Goal: Transaction & Acquisition: Purchase product/service

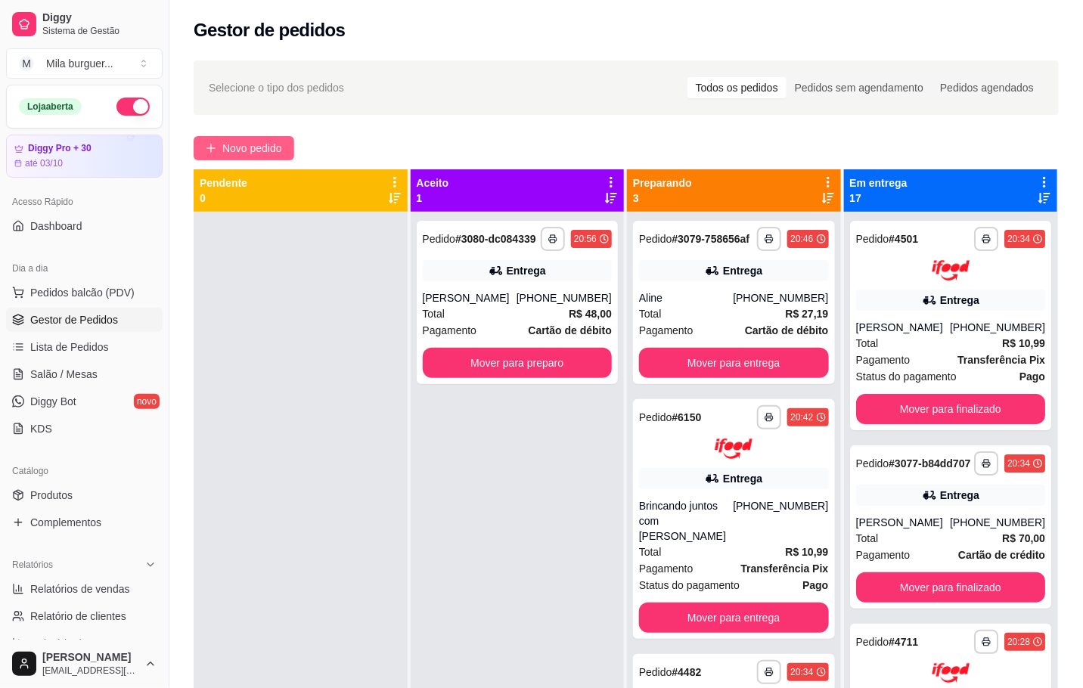
click at [238, 154] on span "Novo pedido" at bounding box center [252, 148] width 60 height 17
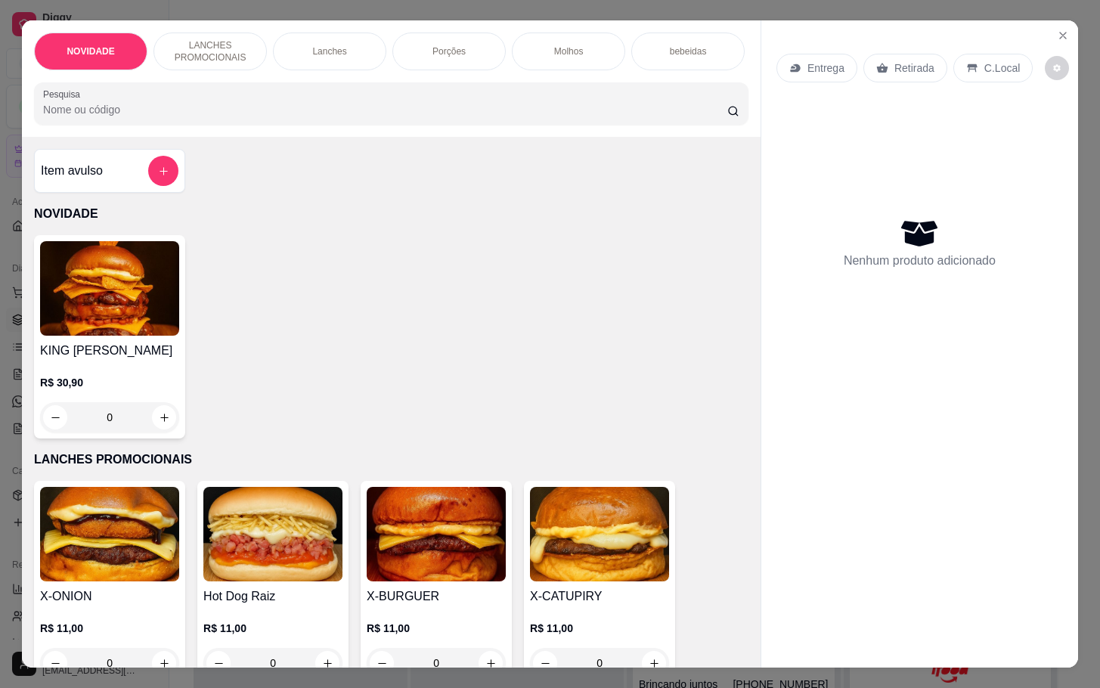
scroll to position [340, 0]
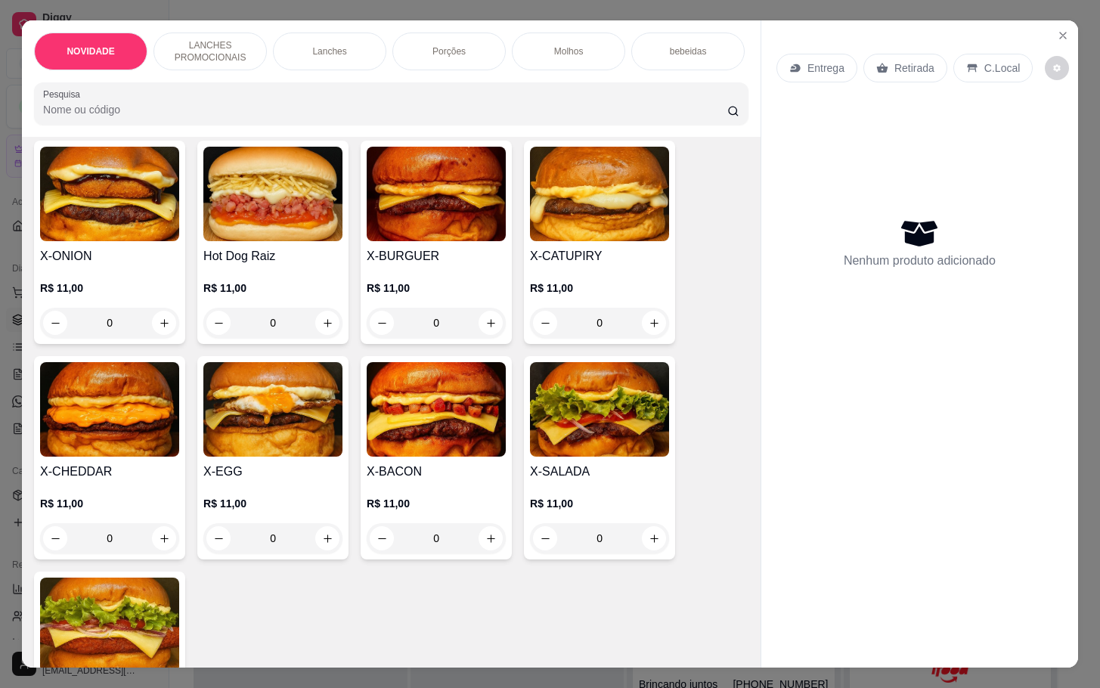
click at [313, 523] on div "R$ 11,00 0" at bounding box center [272, 524] width 139 height 57
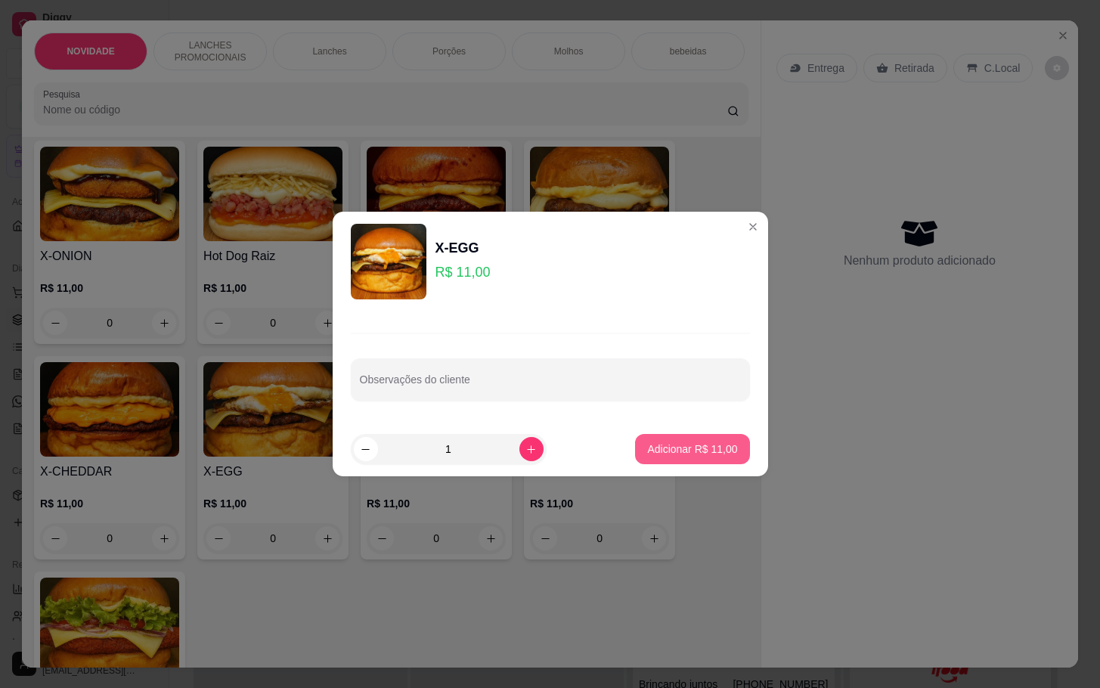
click at [647, 442] on p "Adicionar R$ 11,00" at bounding box center [692, 449] width 90 height 15
type input "1"
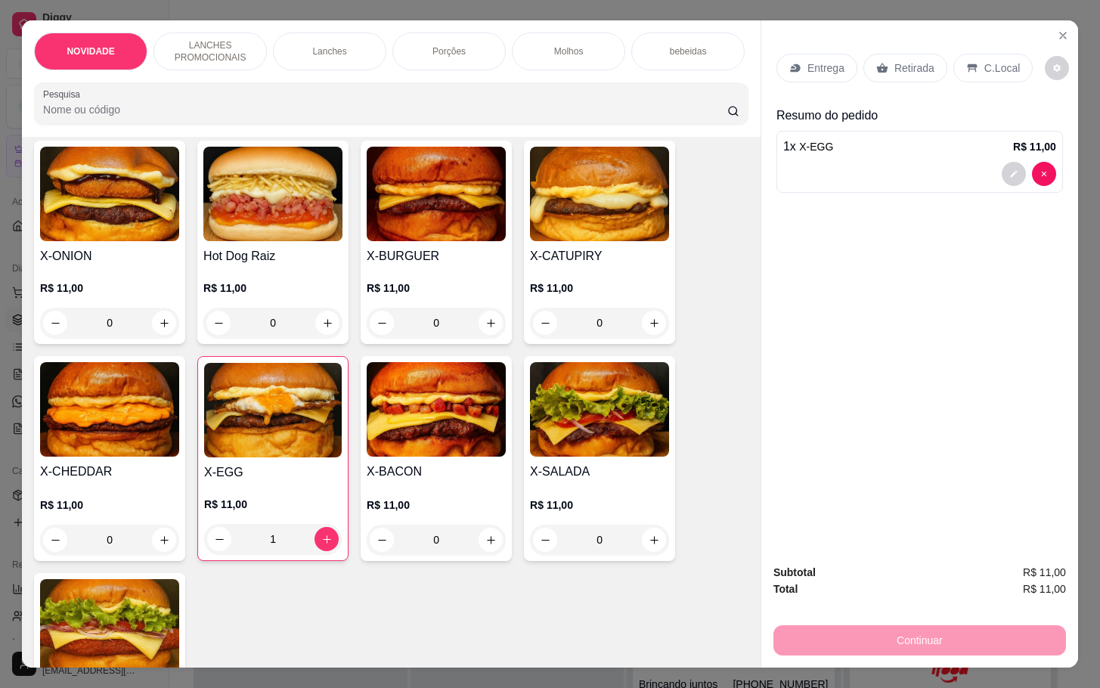
click at [895, 60] on p "Retirada" at bounding box center [915, 67] width 40 height 15
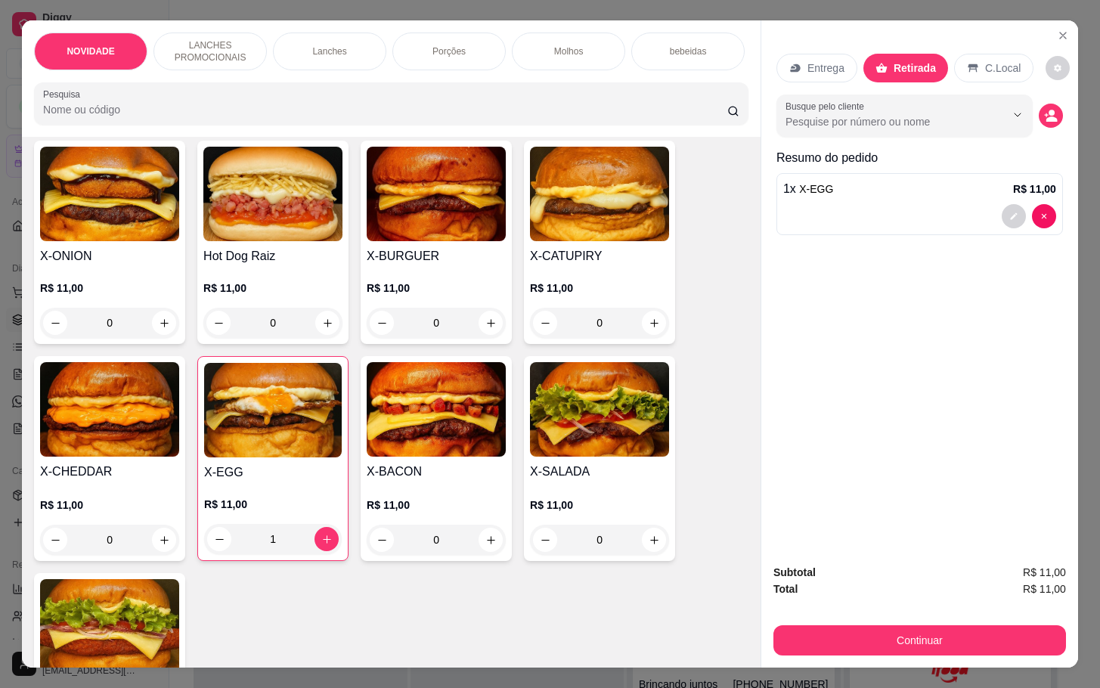
click at [881, 650] on div "Subtotal R$ 11,00 Total R$ 11,00 Continuar" at bounding box center [919, 610] width 317 height 116
click at [888, 625] on button "Continuar" at bounding box center [920, 640] width 293 height 30
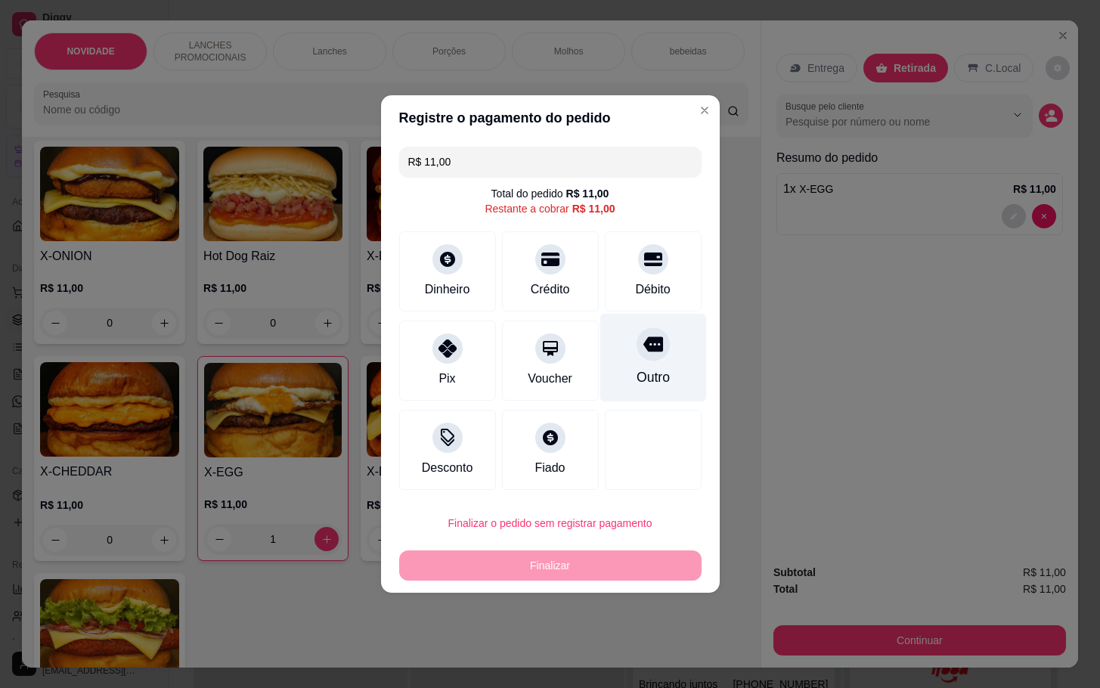
click at [604, 361] on div "Outro" at bounding box center [653, 358] width 107 height 88
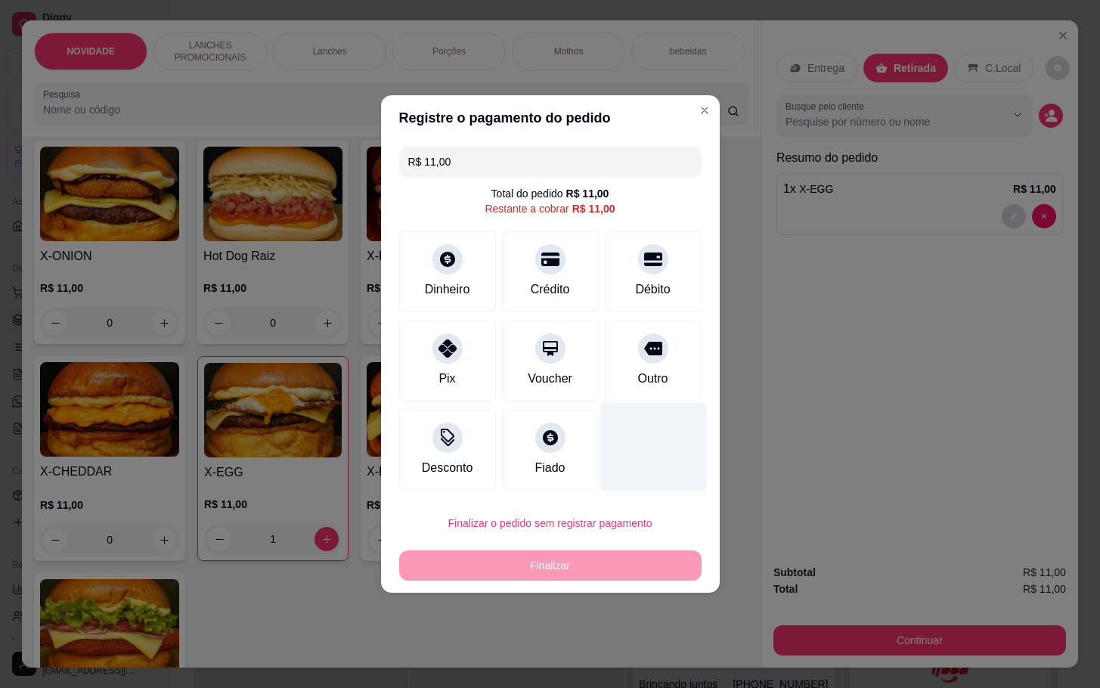
type input "R$ 0,00"
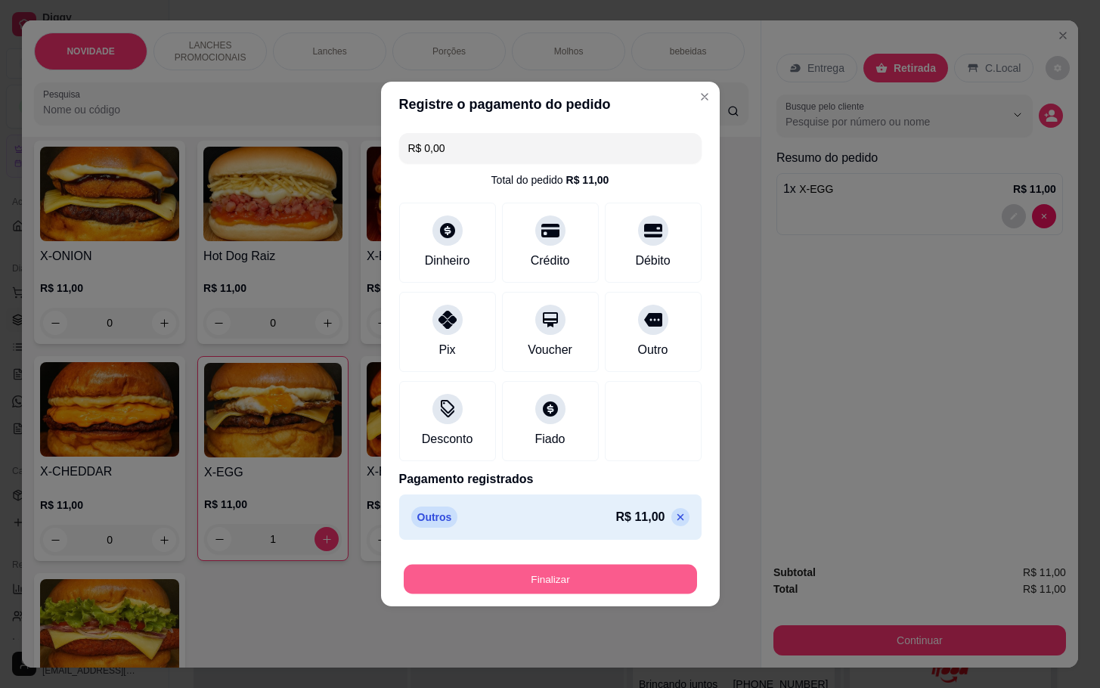
click at [629, 576] on button "Finalizar" at bounding box center [550, 579] width 293 height 29
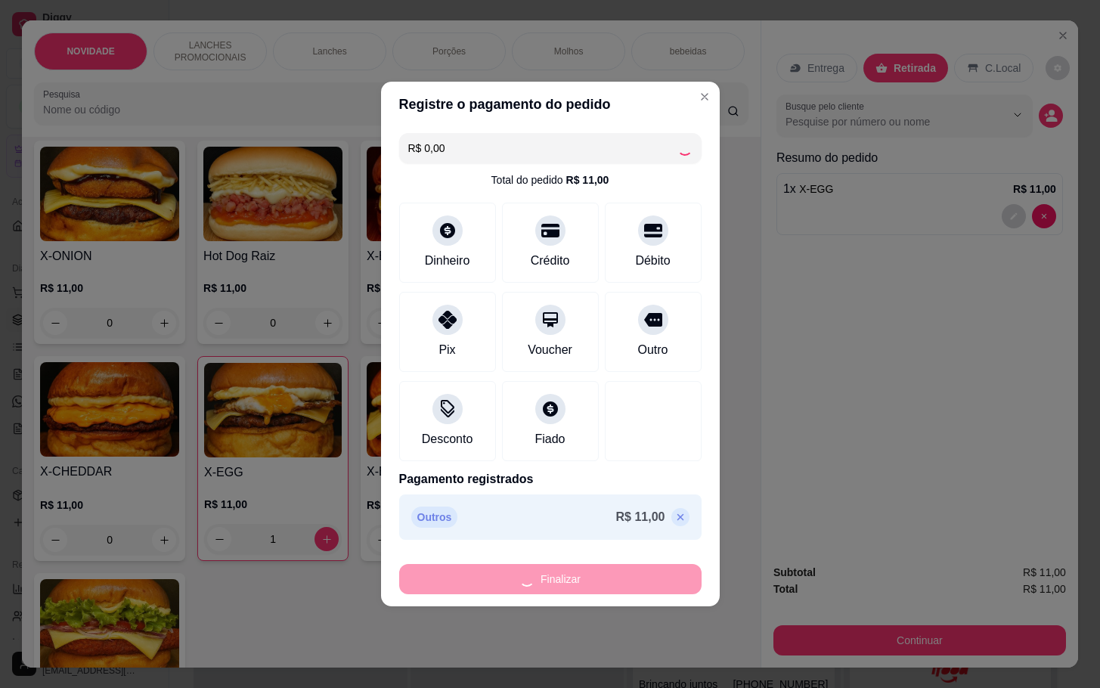
type input "0"
type input "-R$ 11,00"
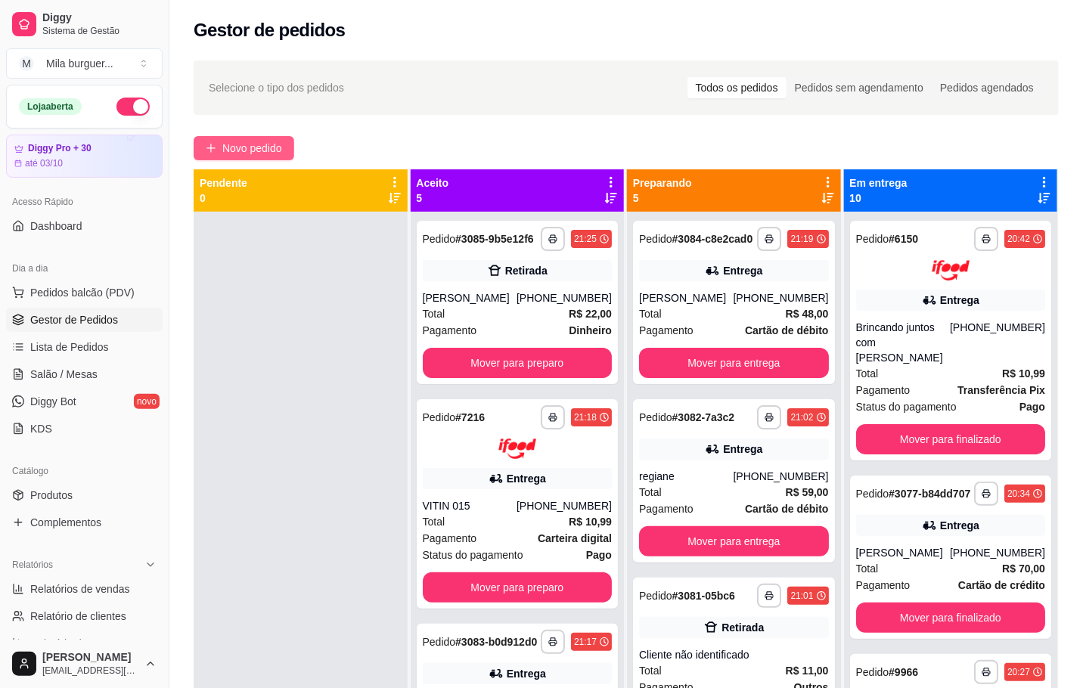
click at [288, 153] on button "Novo pedido" at bounding box center [244, 148] width 101 height 24
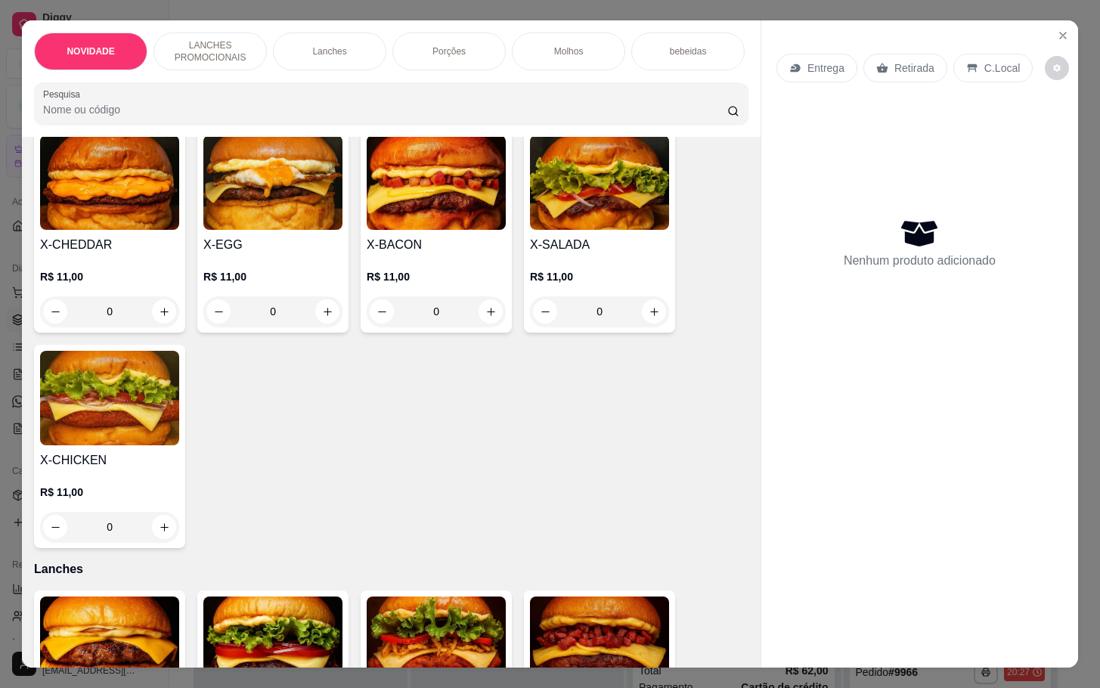
scroll to position [454, 0]
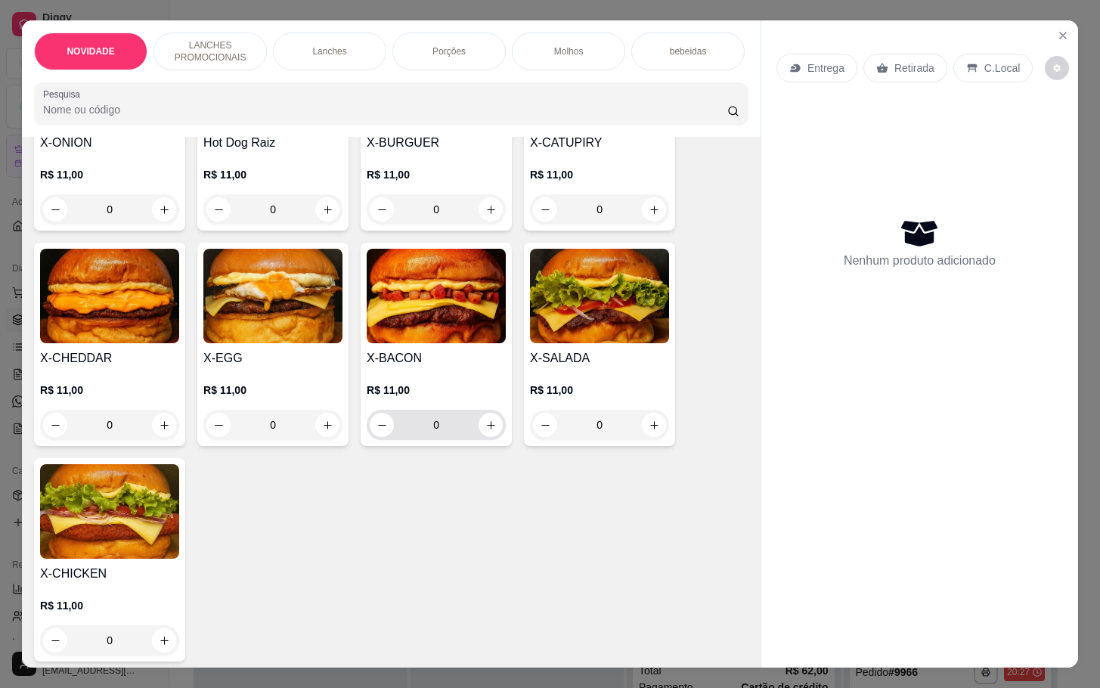
click at [491, 446] on div "X-BACON R$ 11,00 0" at bounding box center [436, 344] width 151 height 203
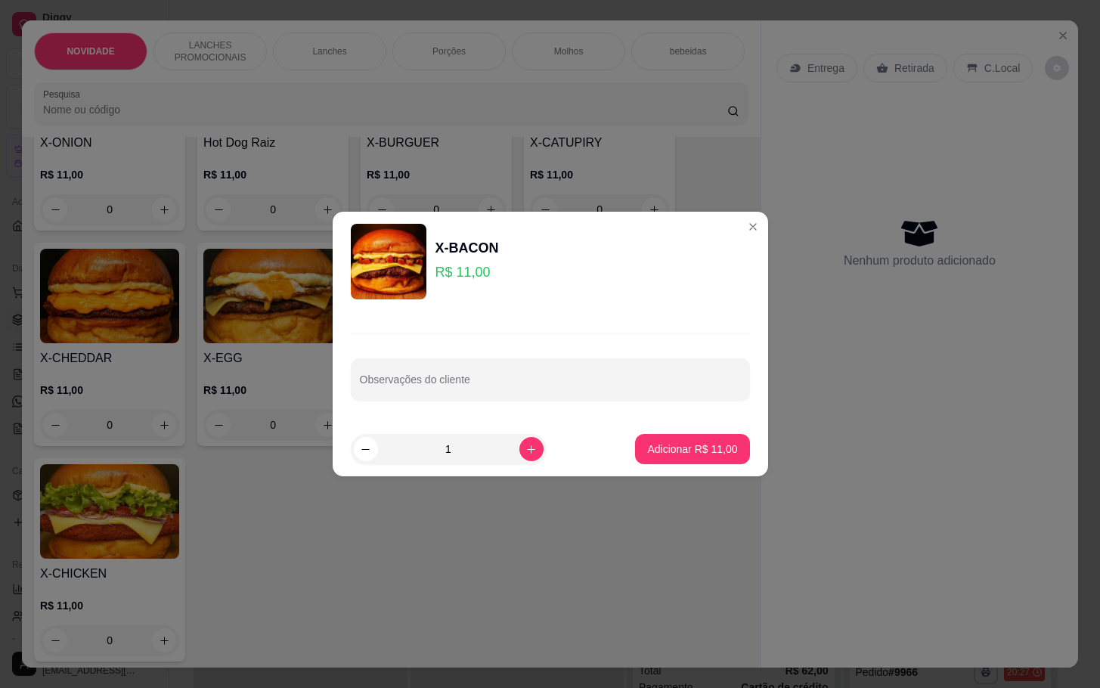
click at [692, 429] on footer "1 Adicionar R$ 11,00" at bounding box center [551, 449] width 436 height 54
click at [681, 442] on p "Adicionar R$ 11,00" at bounding box center [692, 449] width 90 height 15
type input "1"
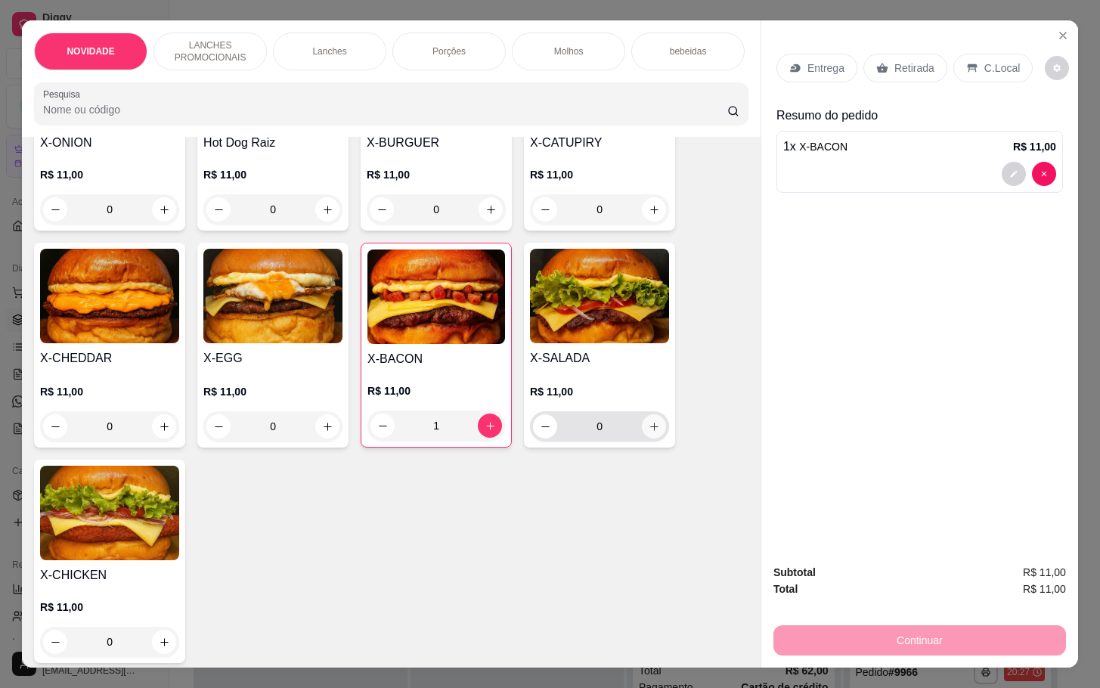
click at [651, 439] on button "increase-product-quantity" at bounding box center [654, 426] width 24 height 24
type input "1"
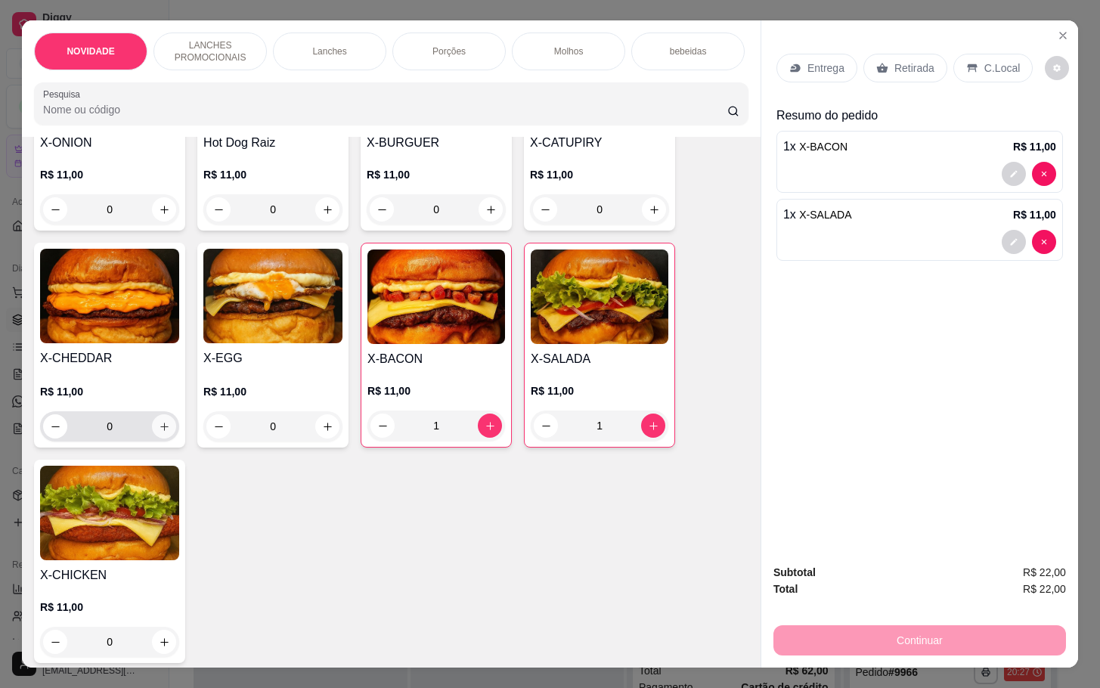
click at [162, 439] on button "increase-product-quantity" at bounding box center [164, 426] width 24 height 24
type input "1"
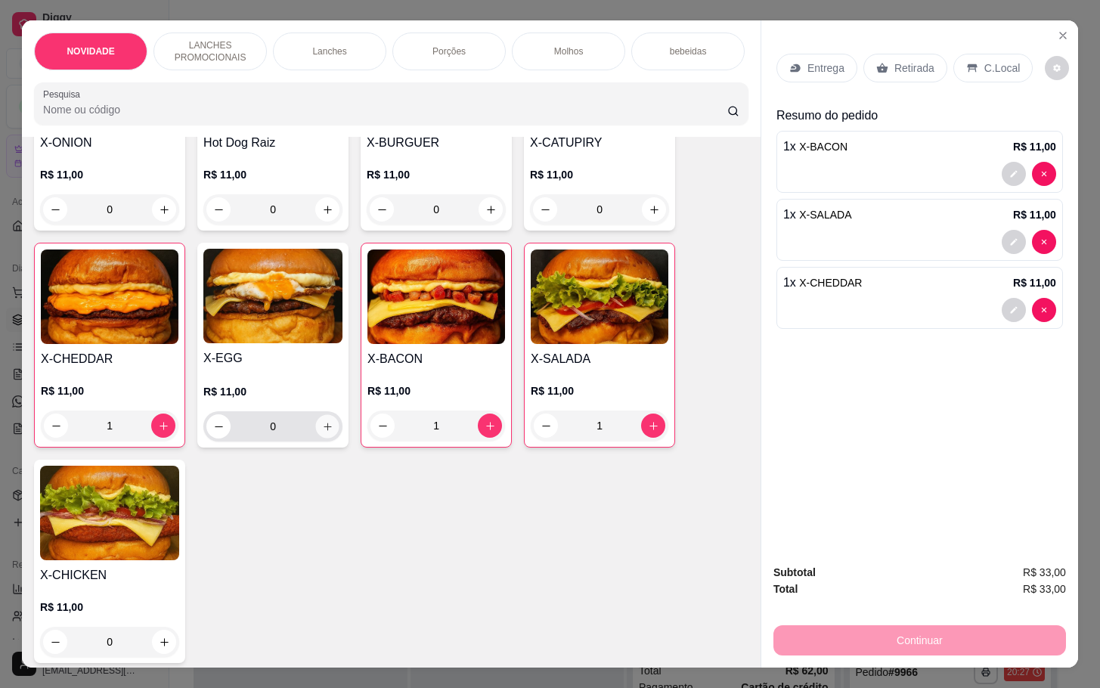
click at [325, 439] on button "increase-product-quantity" at bounding box center [327, 426] width 23 height 23
type input "1"
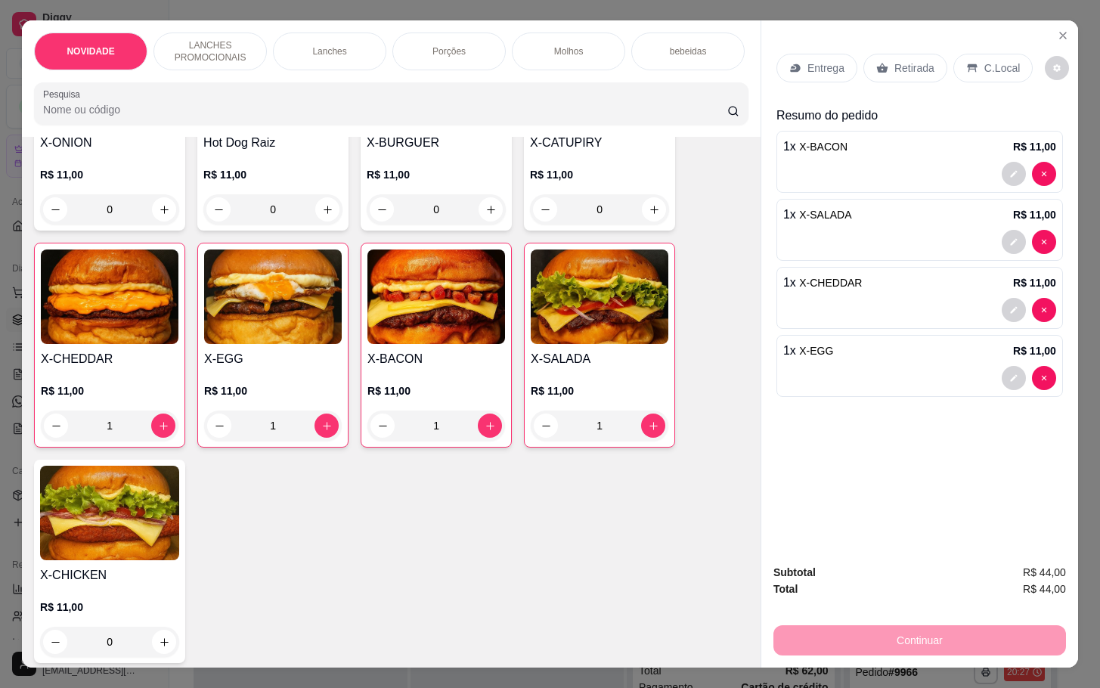
scroll to position [227, 0]
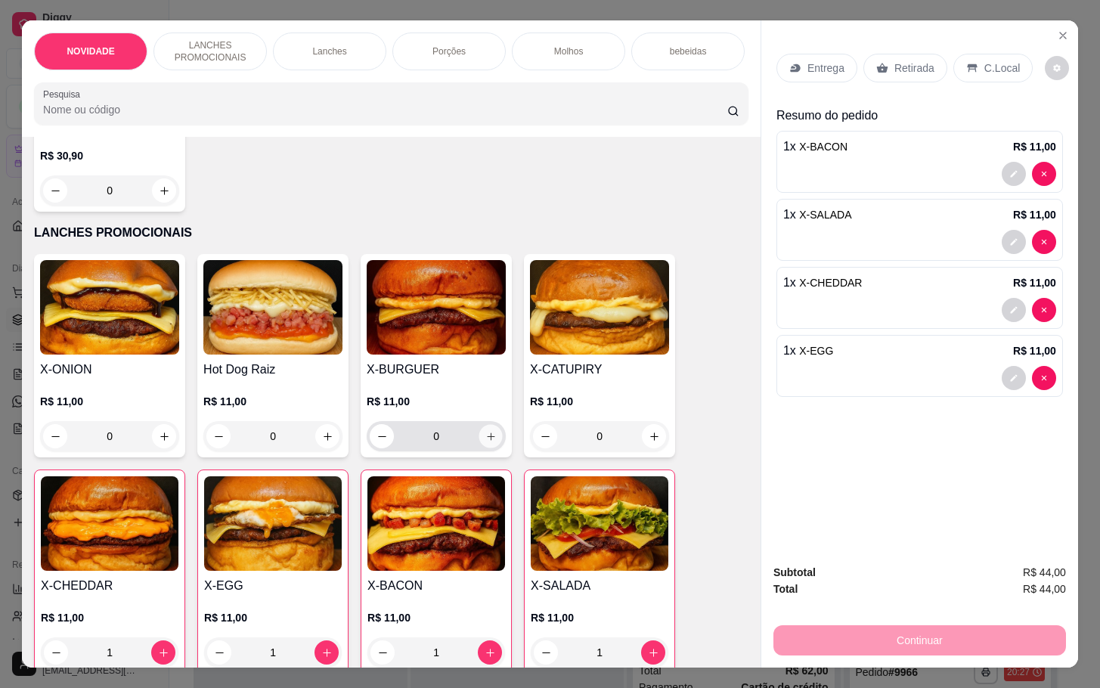
click at [485, 442] on icon "increase-product-quantity" at bounding box center [490, 436] width 11 height 11
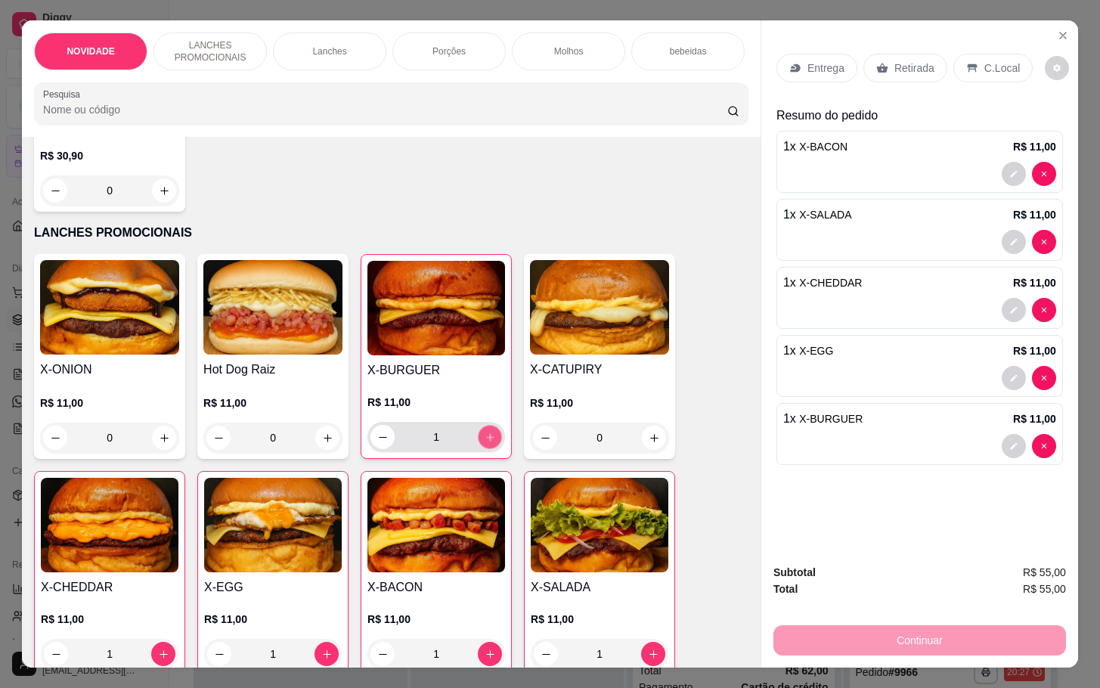
click at [479, 449] on button "increase-product-quantity" at bounding box center [490, 437] width 23 height 23
type input "2"
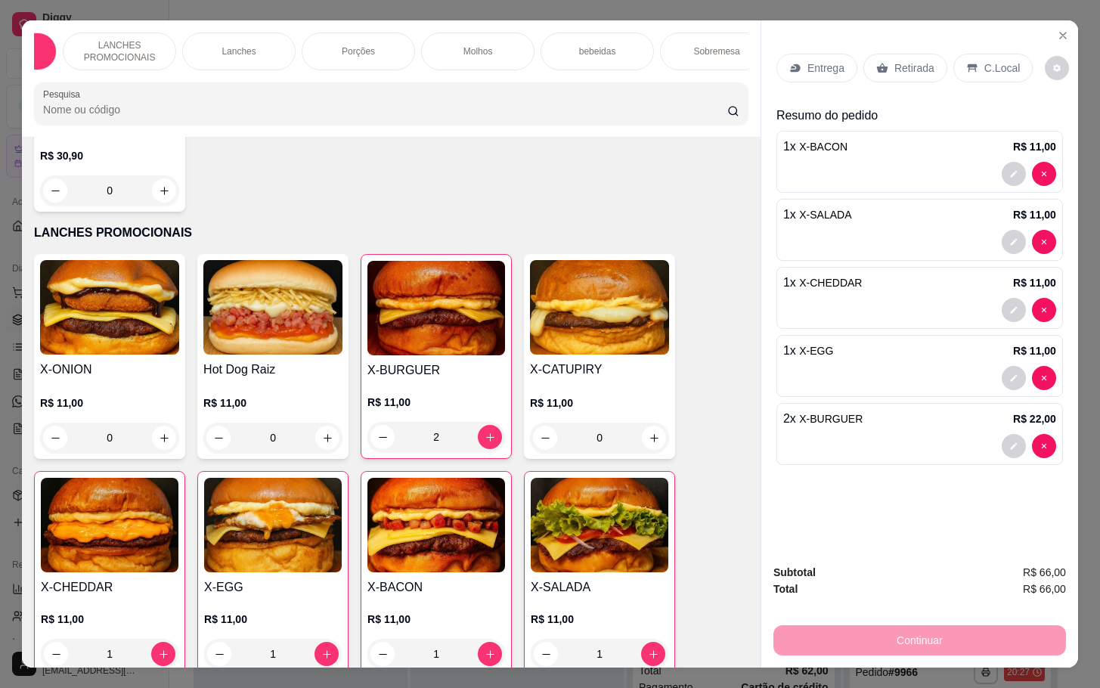
scroll to position [0, 136]
click at [690, 46] on div "Sobremesa" at bounding box center [671, 52] width 113 height 38
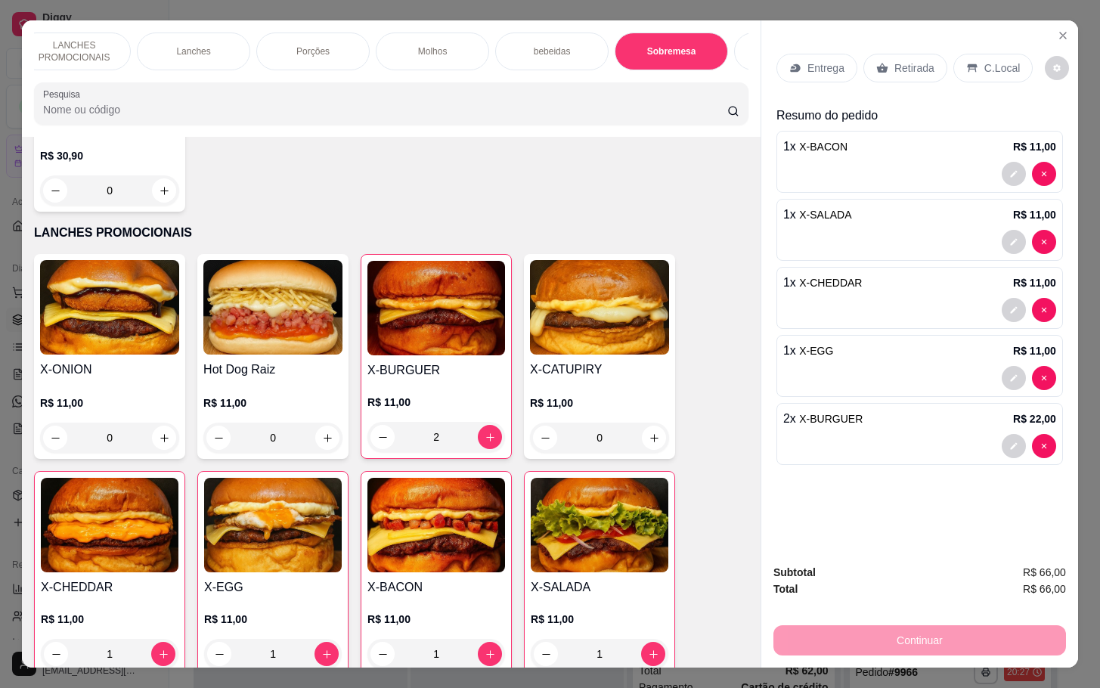
scroll to position [36, 0]
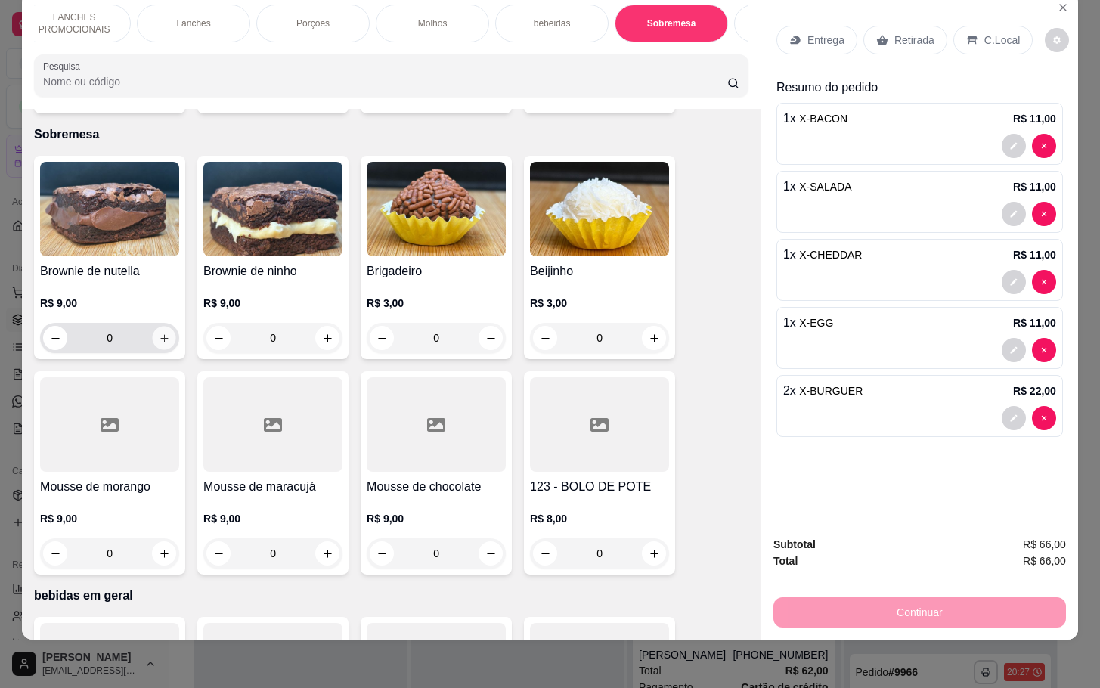
click at [161, 333] on icon "increase-product-quantity" at bounding box center [164, 338] width 11 height 11
type input "1"
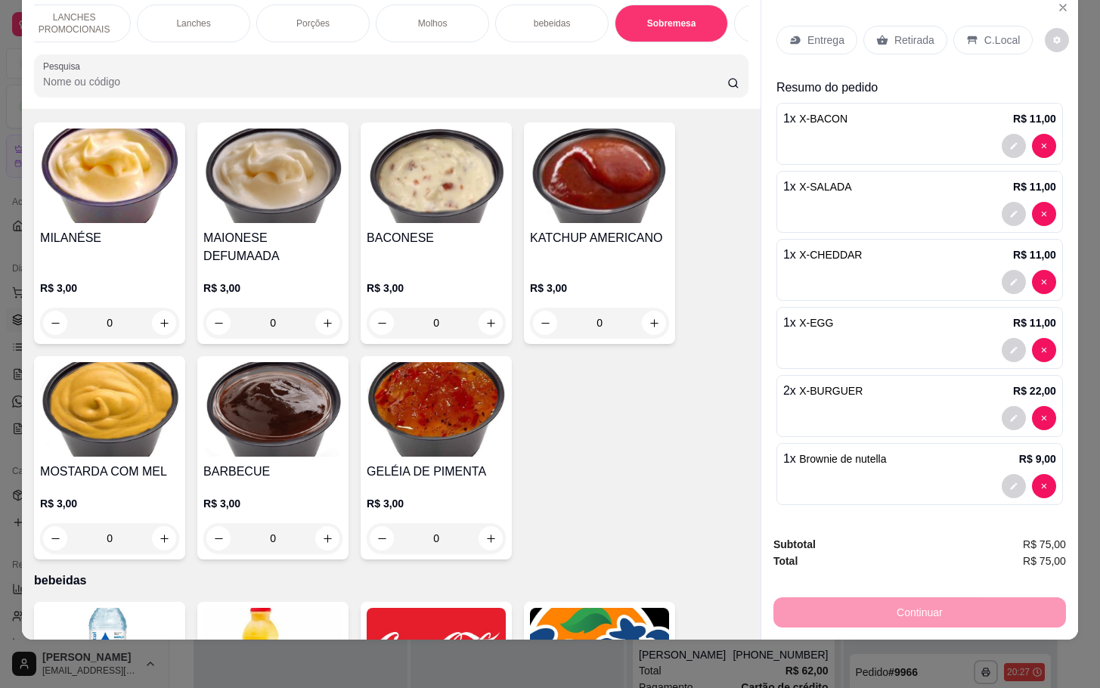
scroll to position [1599, 0]
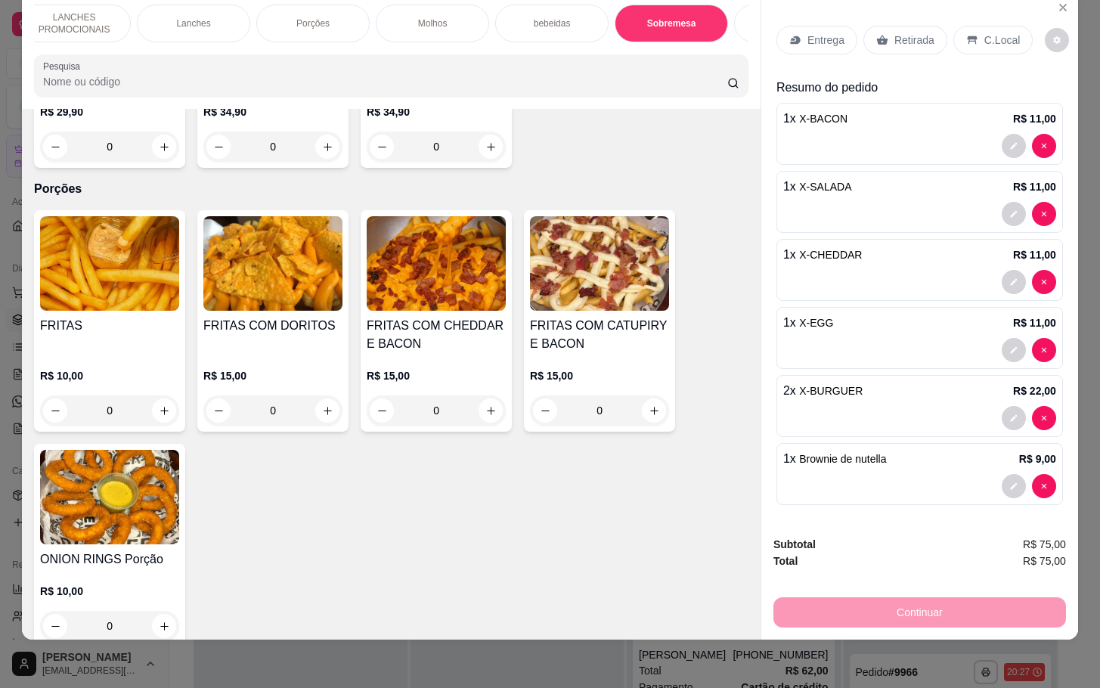
click at [184, 17] on p "Lanches" at bounding box center [193, 23] width 34 height 12
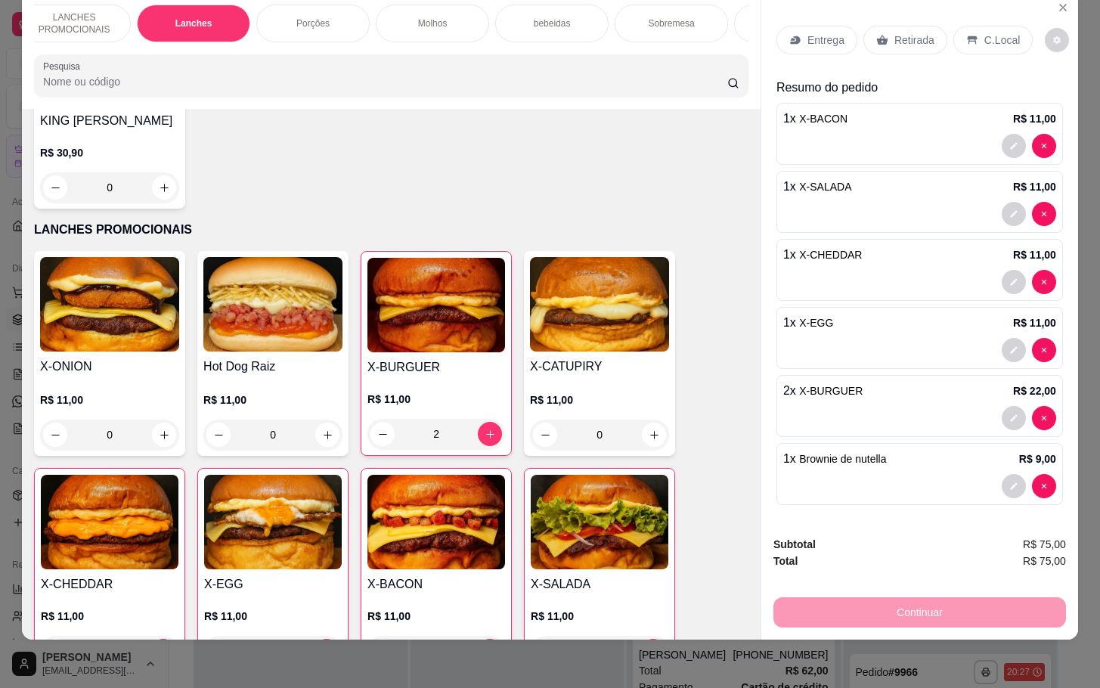
scroll to position [315, 0]
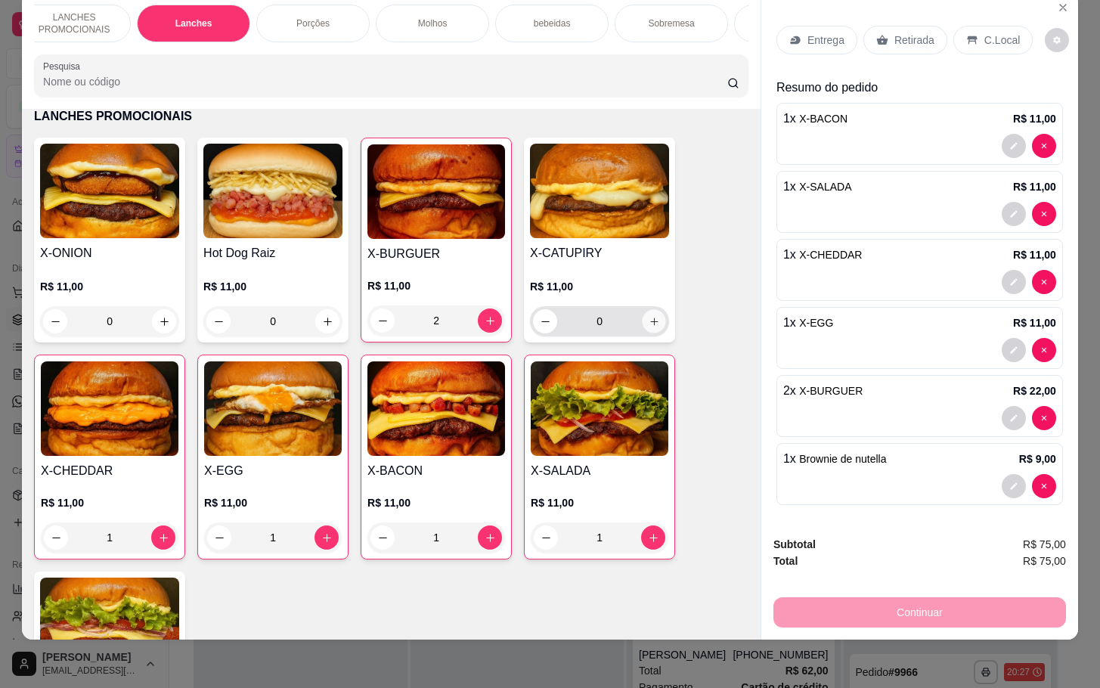
click at [652, 318] on button "increase-product-quantity" at bounding box center [654, 321] width 23 height 23
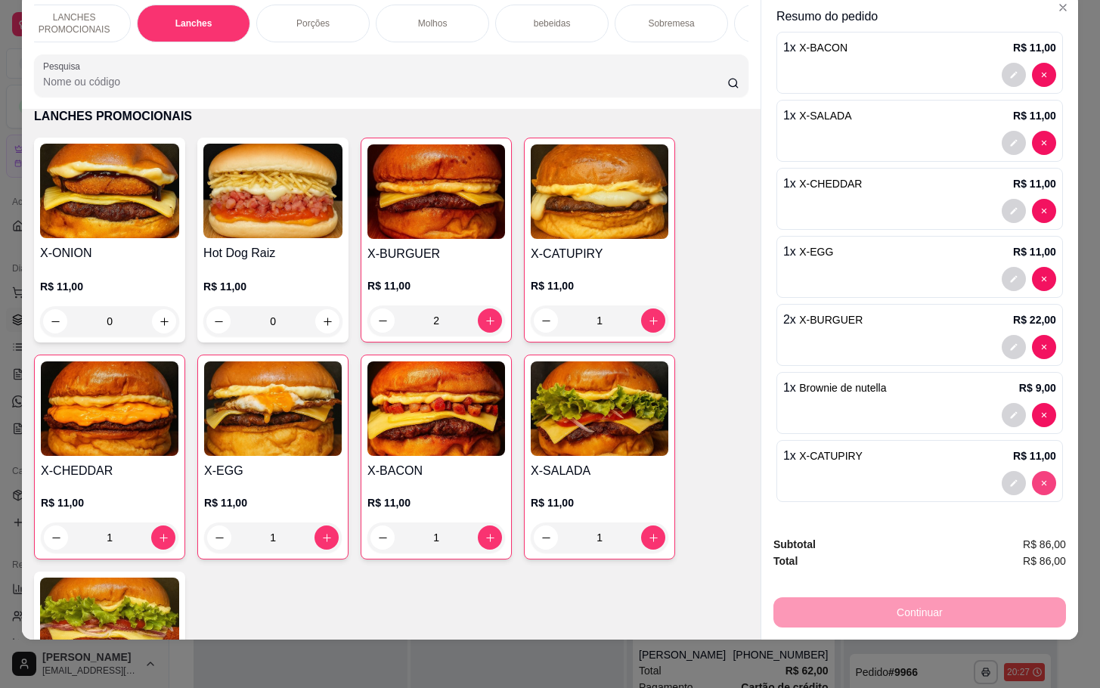
type input "0"
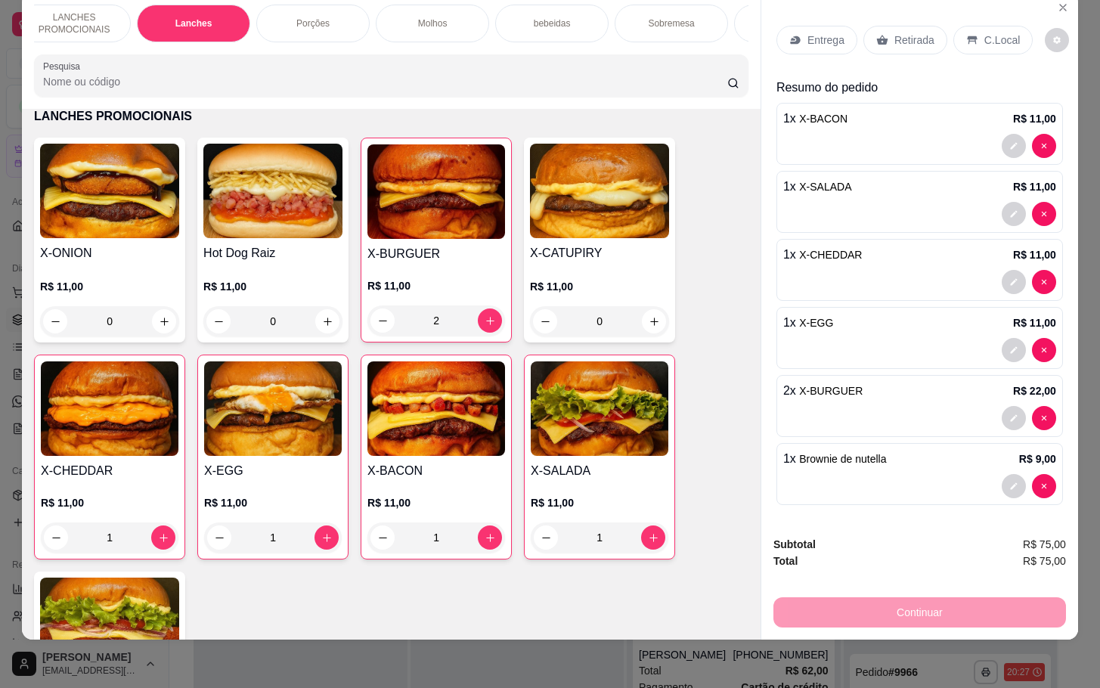
scroll to position [0, 0]
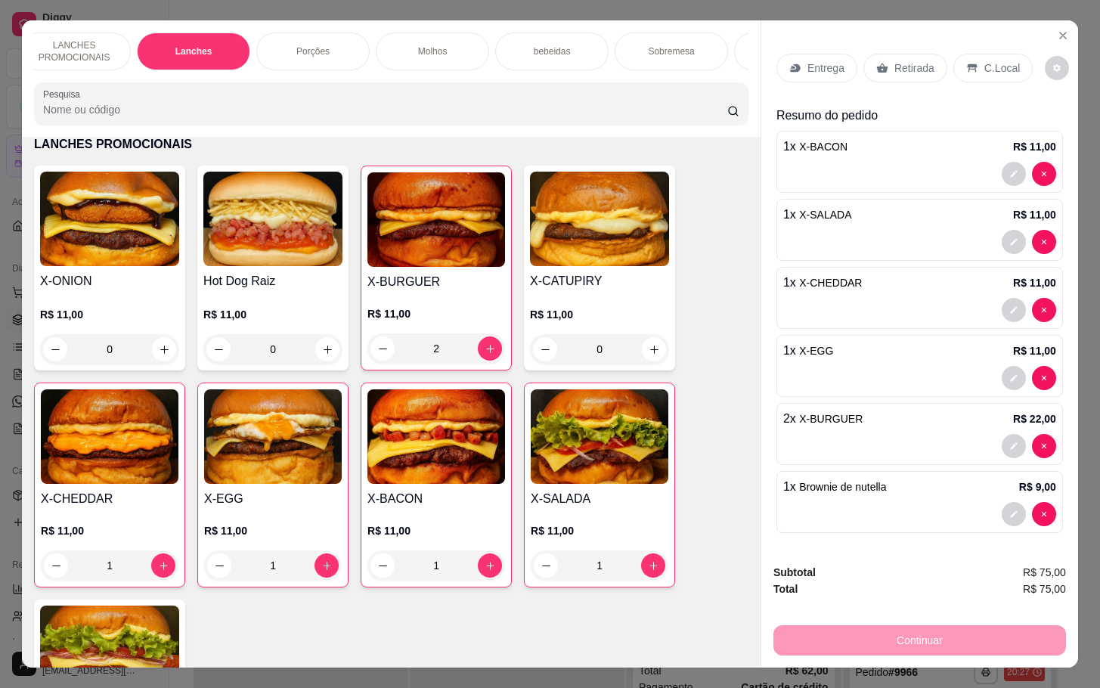
click at [915, 457] on div "2 x X-BURGUER R$ 22,00" at bounding box center [920, 434] width 287 height 62
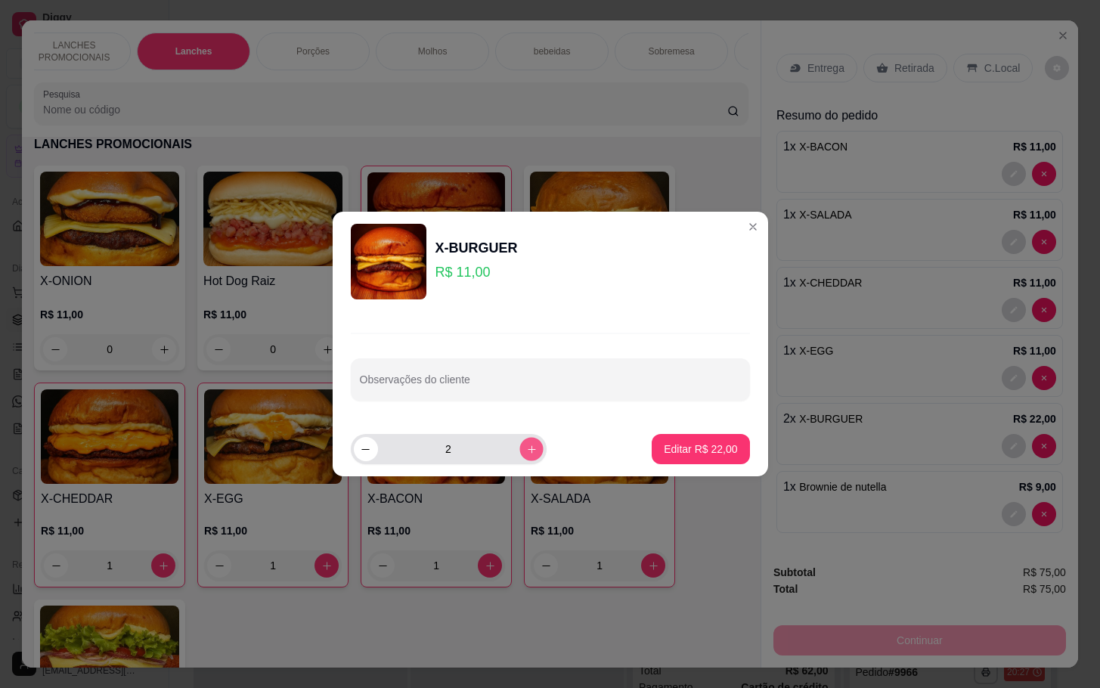
click at [529, 450] on button "increase-product-quantity" at bounding box center [531, 448] width 23 height 23
type input "3"
click at [699, 449] on p "Editar R$ 33,00" at bounding box center [700, 449] width 73 height 15
type input "3"
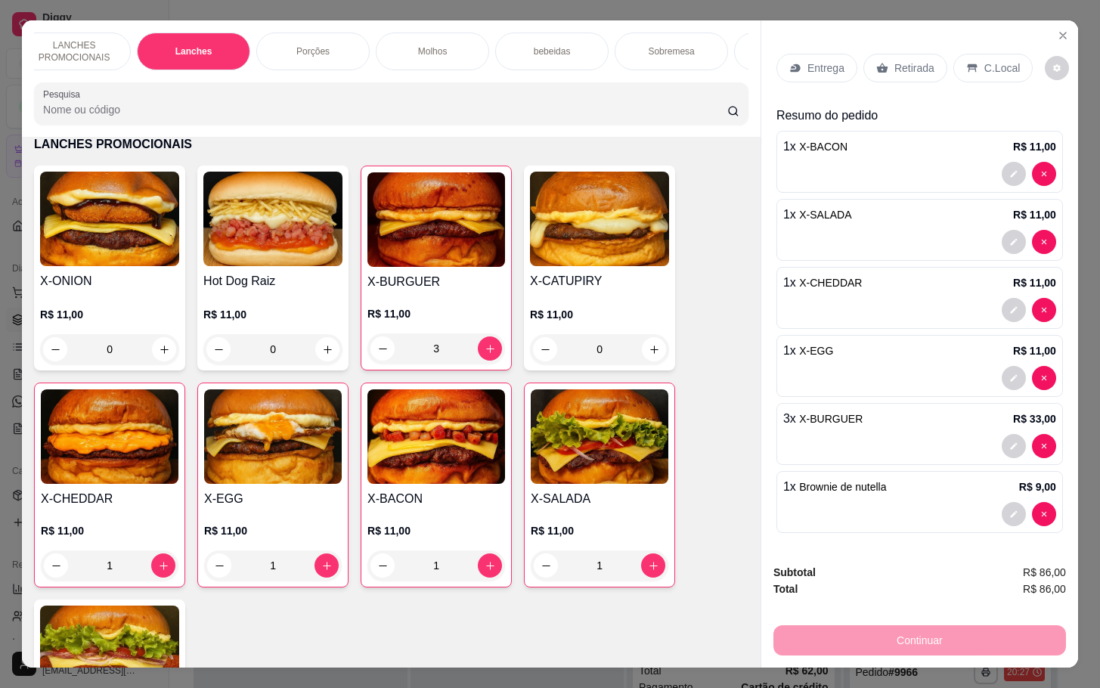
click at [897, 60] on p "Retirada" at bounding box center [915, 67] width 40 height 15
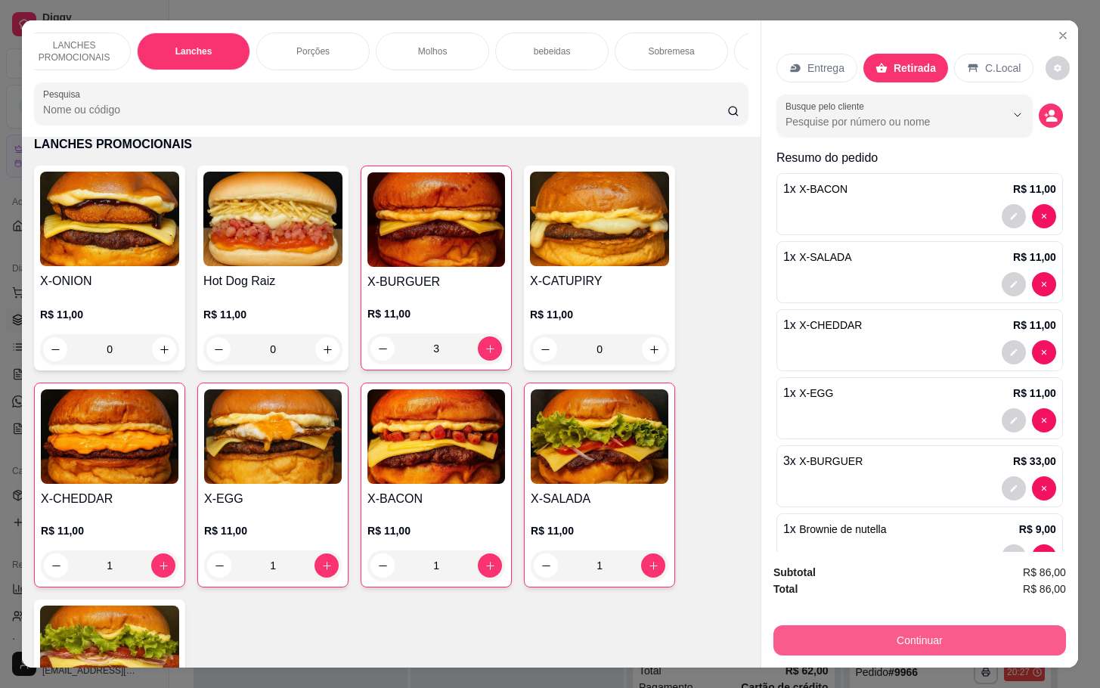
click at [883, 634] on button "Continuar" at bounding box center [920, 640] width 293 height 30
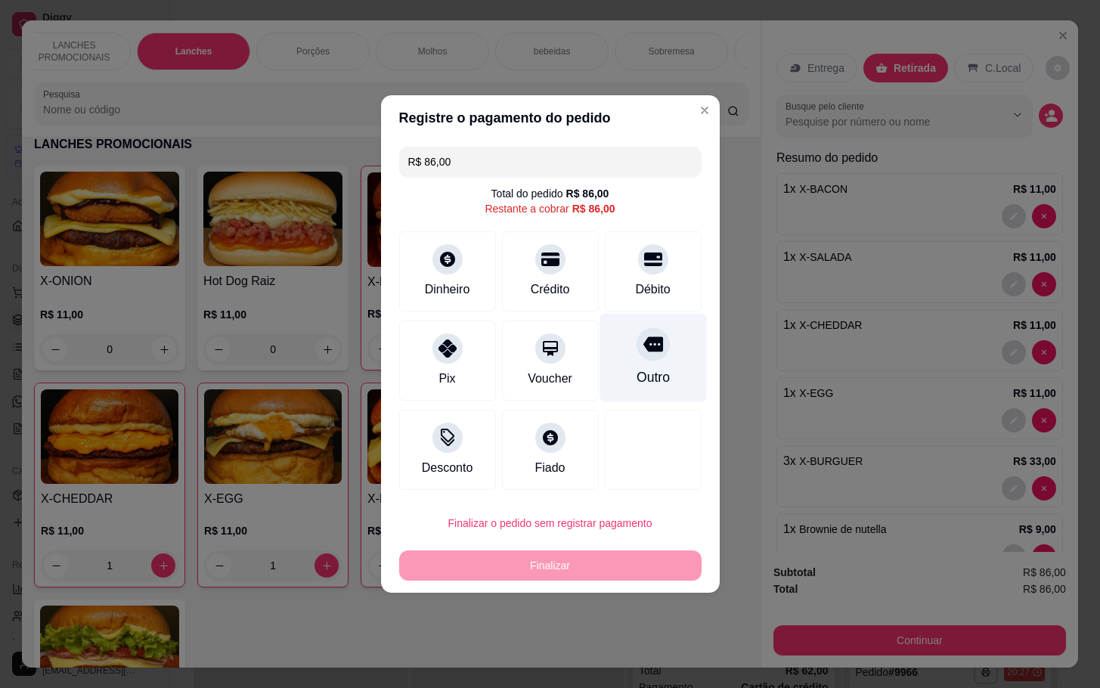
click at [656, 343] on div "Outro" at bounding box center [653, 358] width 107 height 88
type input "R$ 0,00"
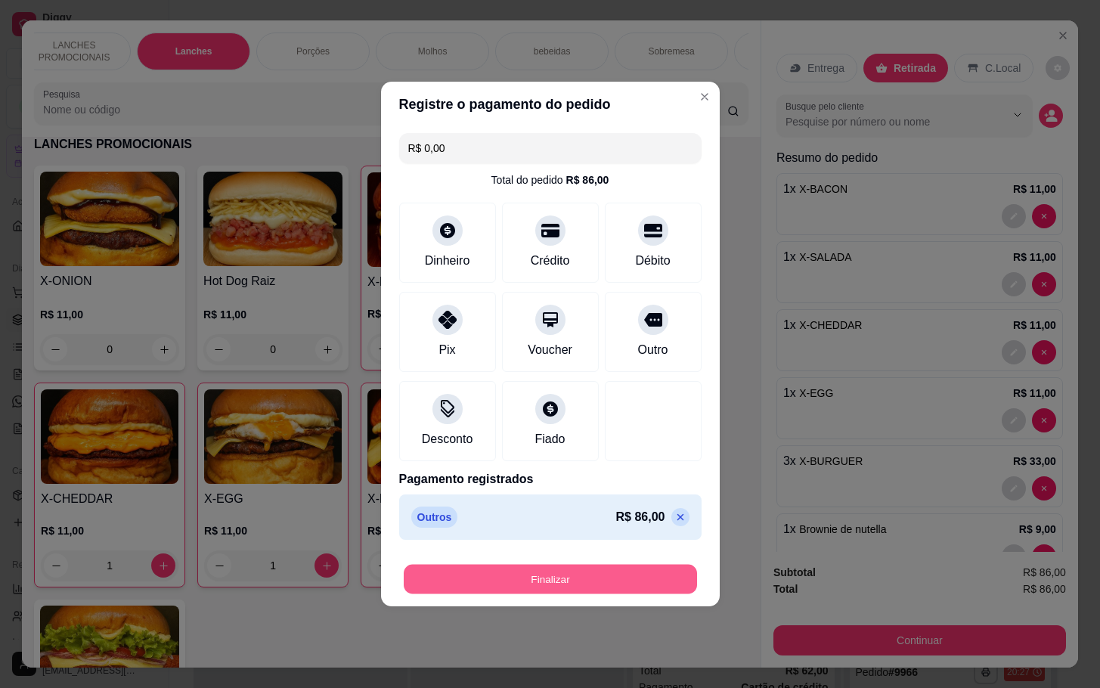
click at [590, 579] on button "Finalizar" at bounding box center [550, 579] width 293 height 29
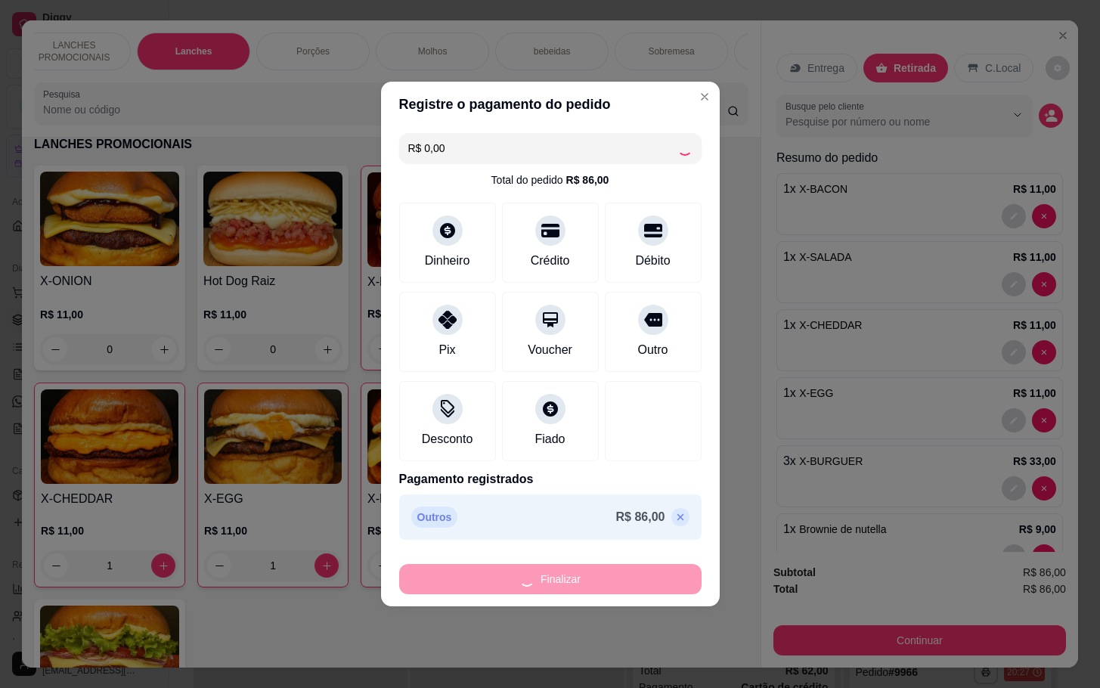
type input "0"
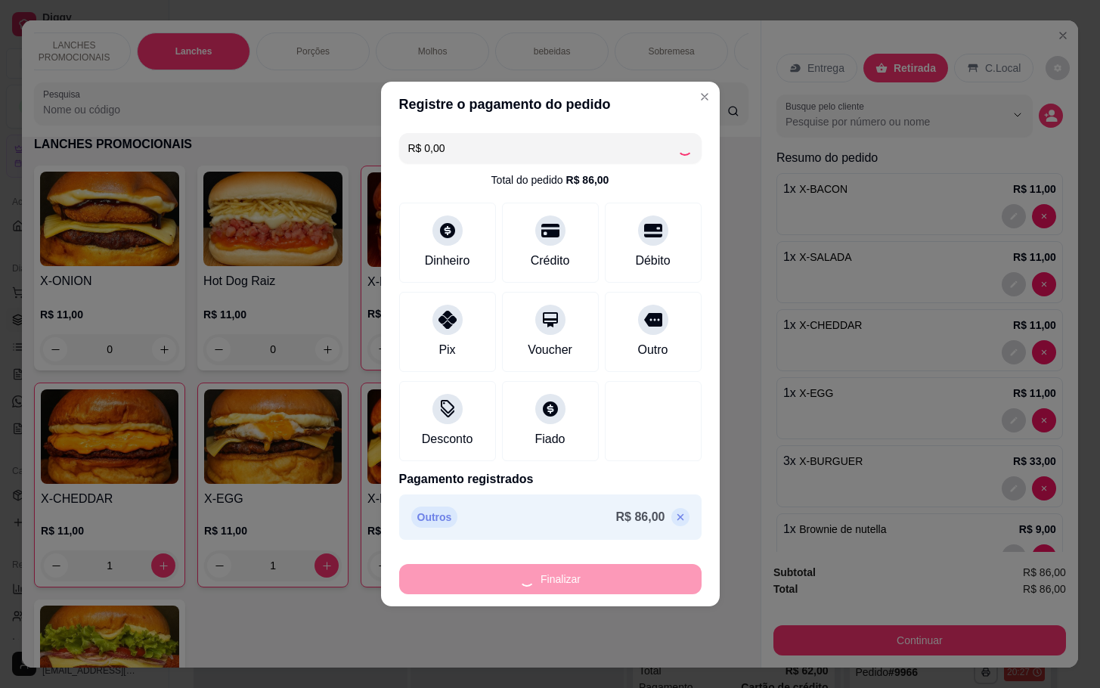
type input "0"
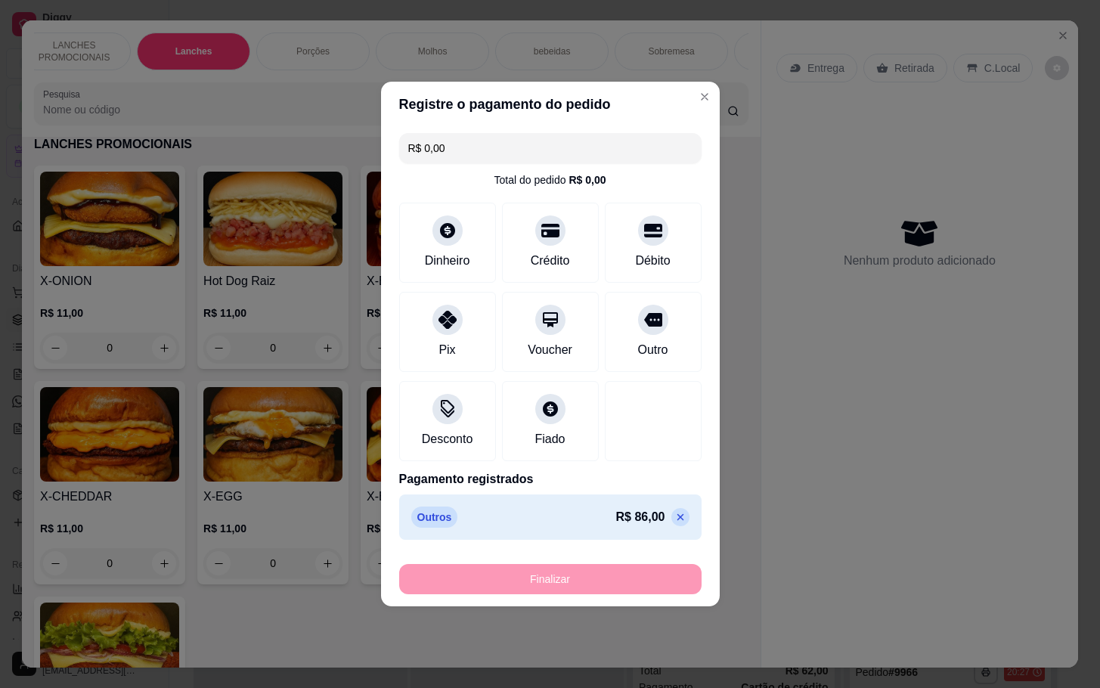
type input "-R$ 86,00"
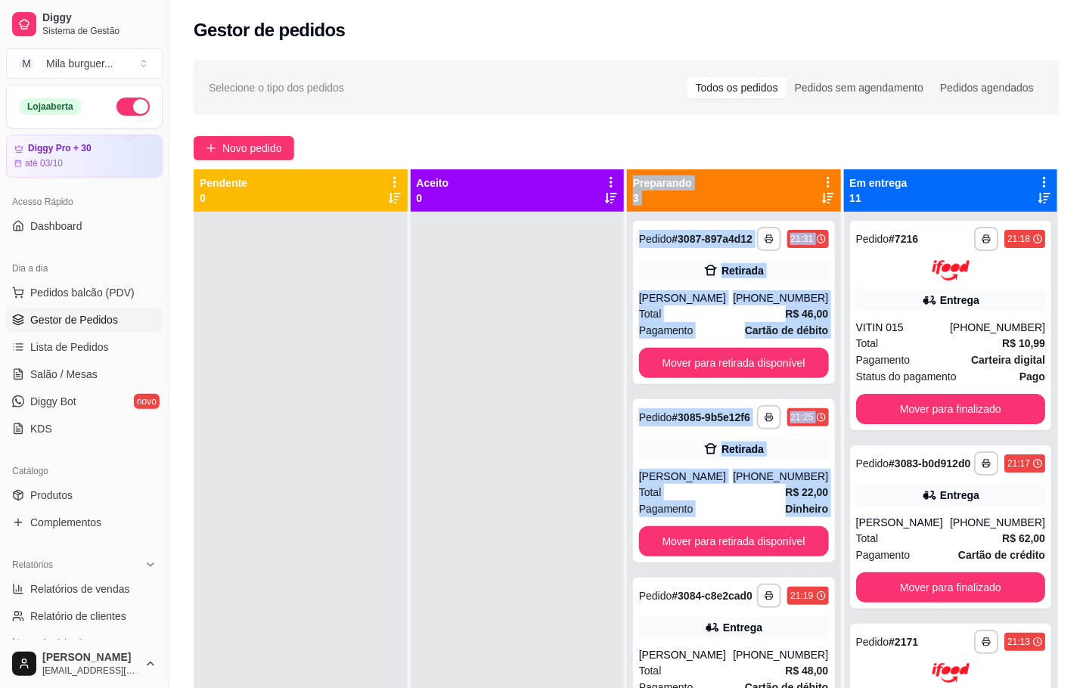
drag, startPoint x: 592, startPoint y: 579, endPoint x: 758, endPoint y: 572, distance: 165.8
click at [659, 579] on div "**********" at bounding box center [626, 513] width 865 height 688
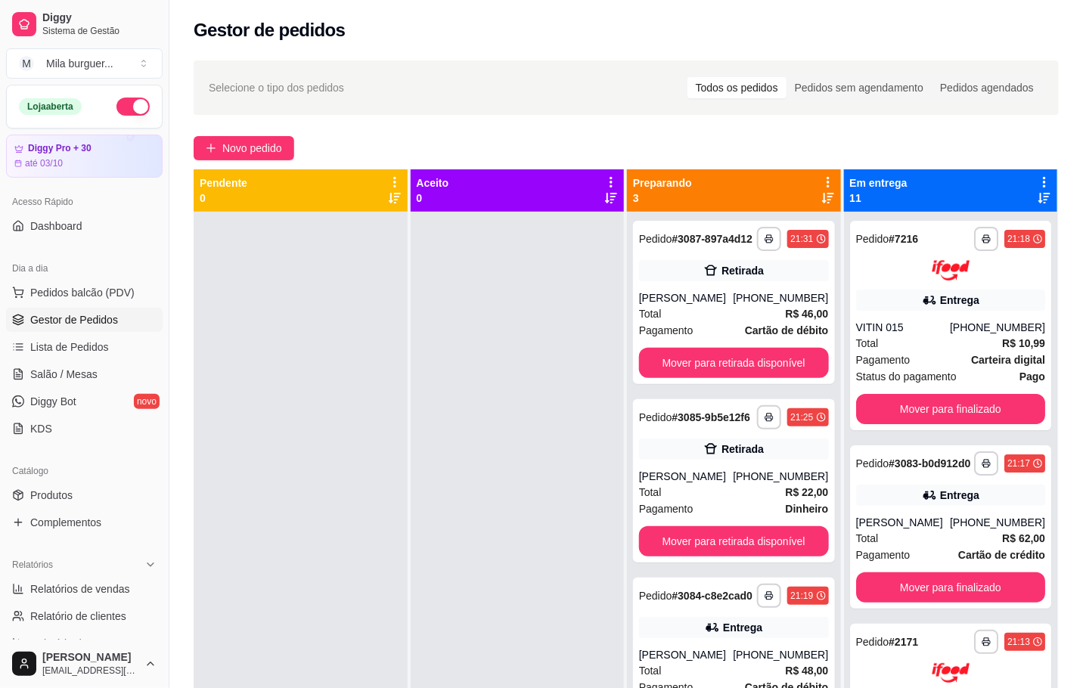
drag, startPoint x: 320, startPoint y: 470, endPoint x: 359, endPoint y: 361, distance: 116.5
click at [324, 464] on div at bounding box center [301, 556] width 214 height 688
click at [239, 136] on button "Novo pedido" at bounding box center [244, 148] width 101 height 24
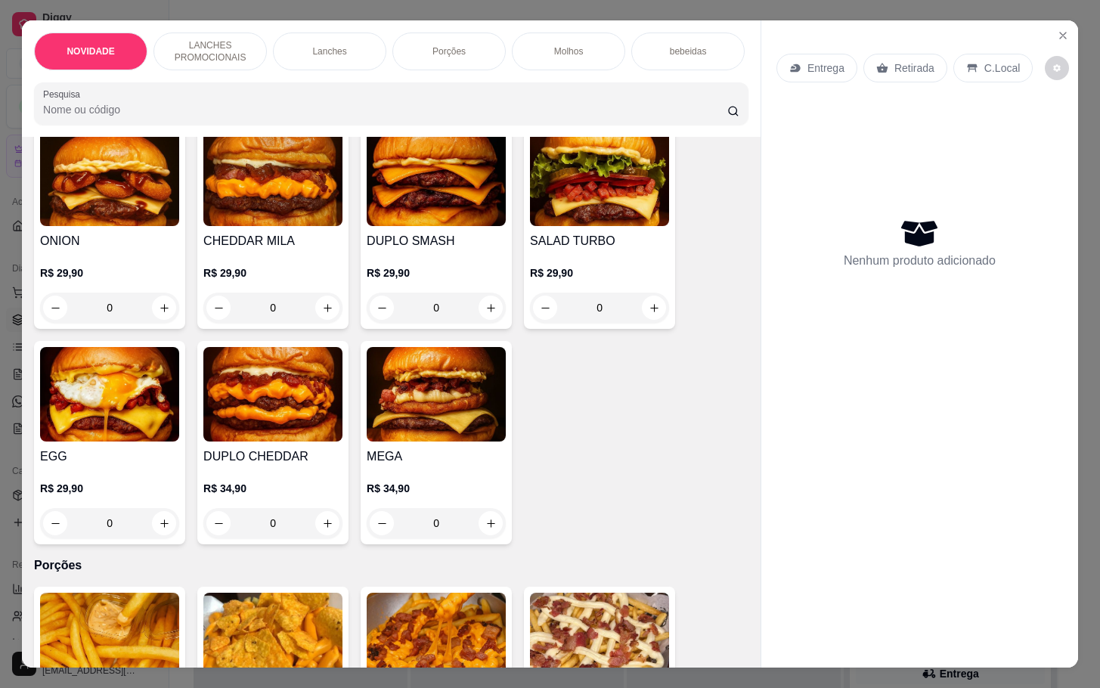
scroll to position [1588, 0]
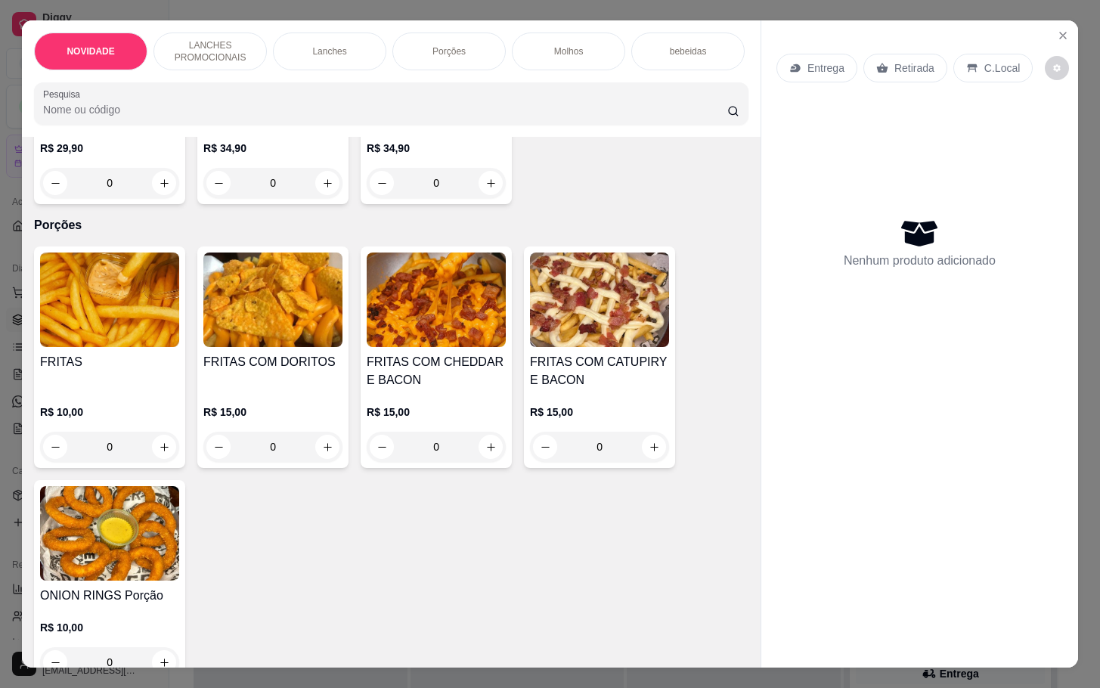
click at [150, 461] on div "0" at bounding box center [109, 447] width 139 height 30
click at [492, 452] on div "0" at bounding box center [436, 447] width 139 height 30
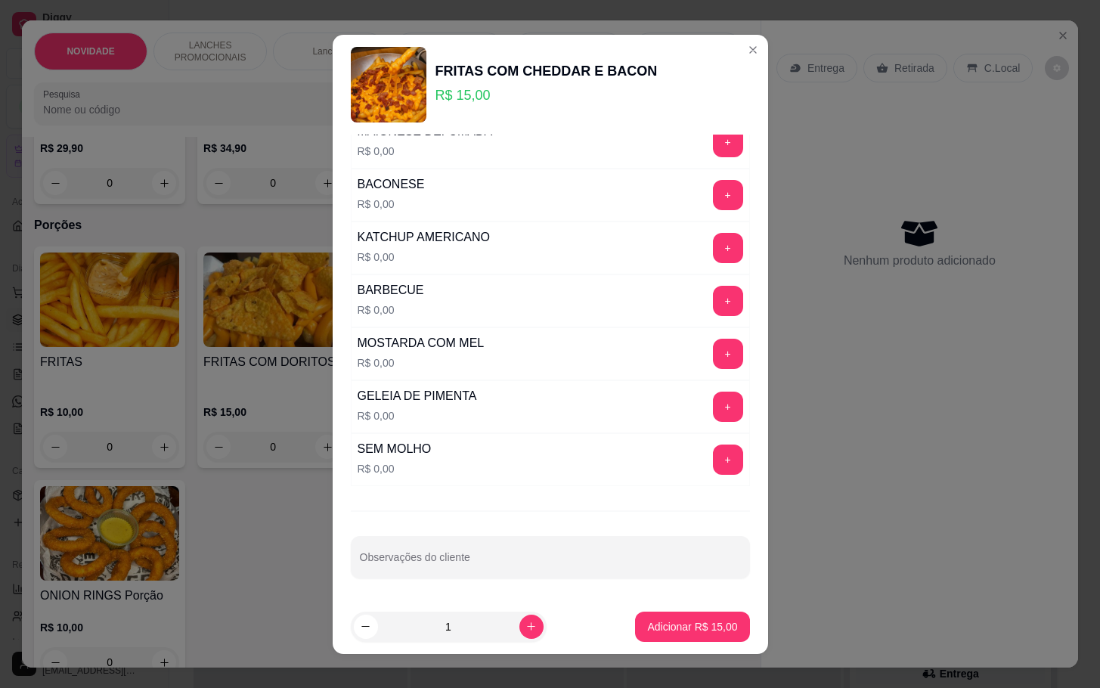
scroll to position [14, 0]
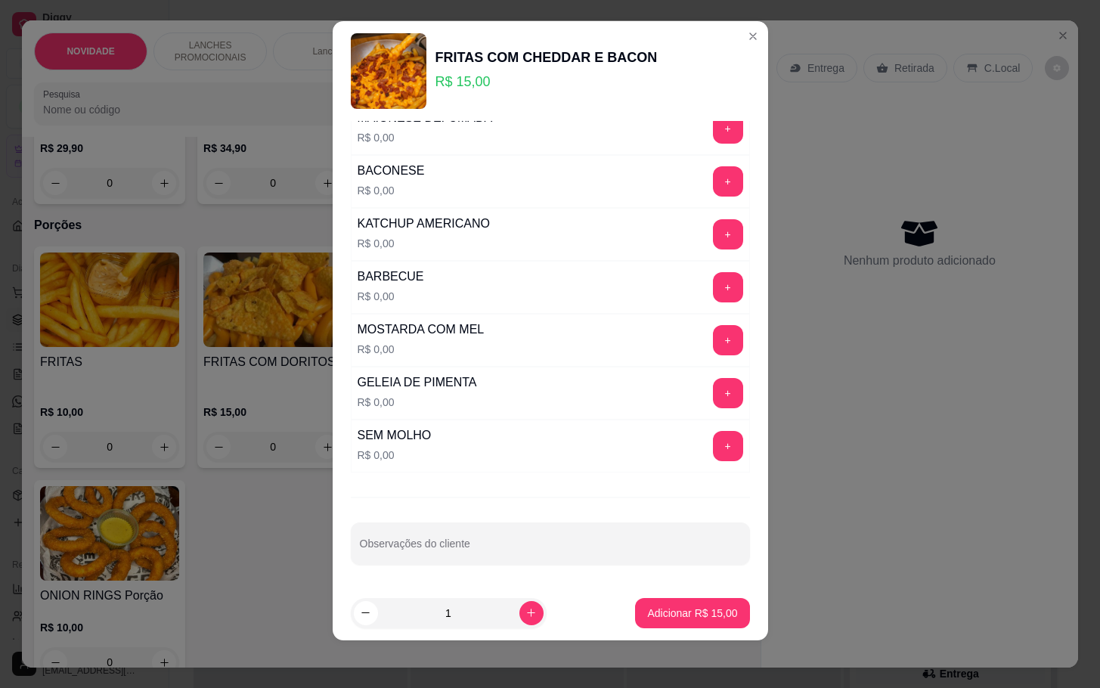
drag, startPoint x: 628, startPoint y: 566, endPoint x: 642, endPoint y: 565, distance: 13.6
click at [642, 565] on div "QUAL MOLHO? Escolha 1 opção. Obrigatório MILANESE R$ 0,00 + MAIONESE DEFUMADA R…" at bounding box center [551, 353] width 436 height 465
click at [675, 550] on input "Observações do cliente" at bounding box center [550, 549] width 381 height 15
type input "a"
type input "sem bacon"
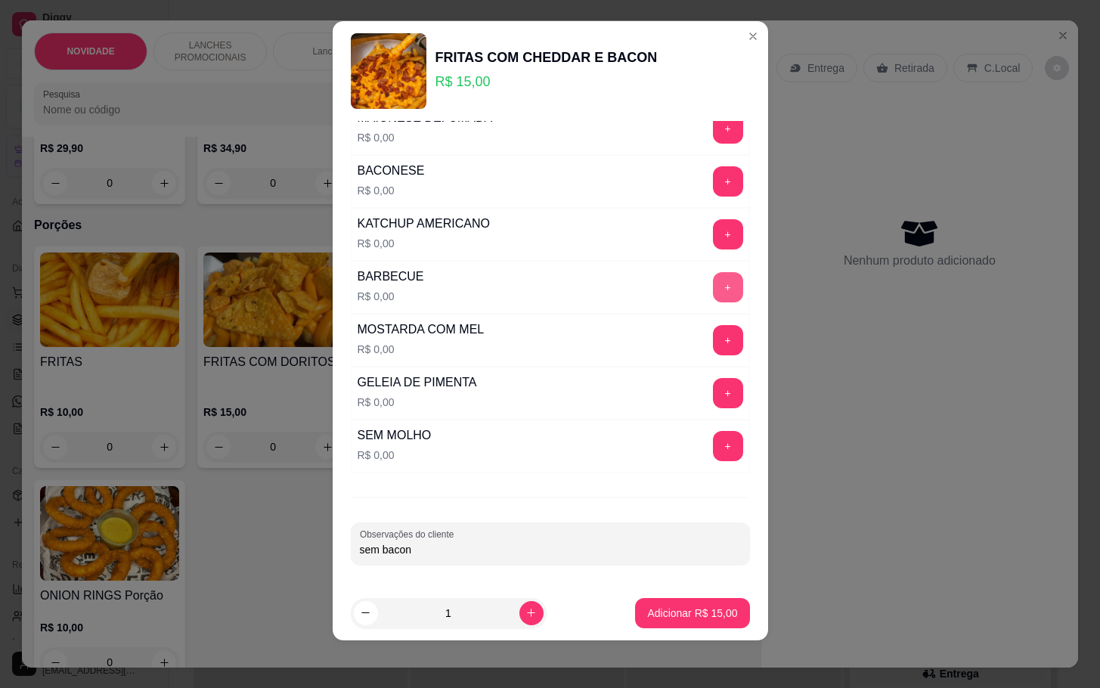
click at [713, 286] on button "+" at bounding box center [728, 287] width 30 height 30
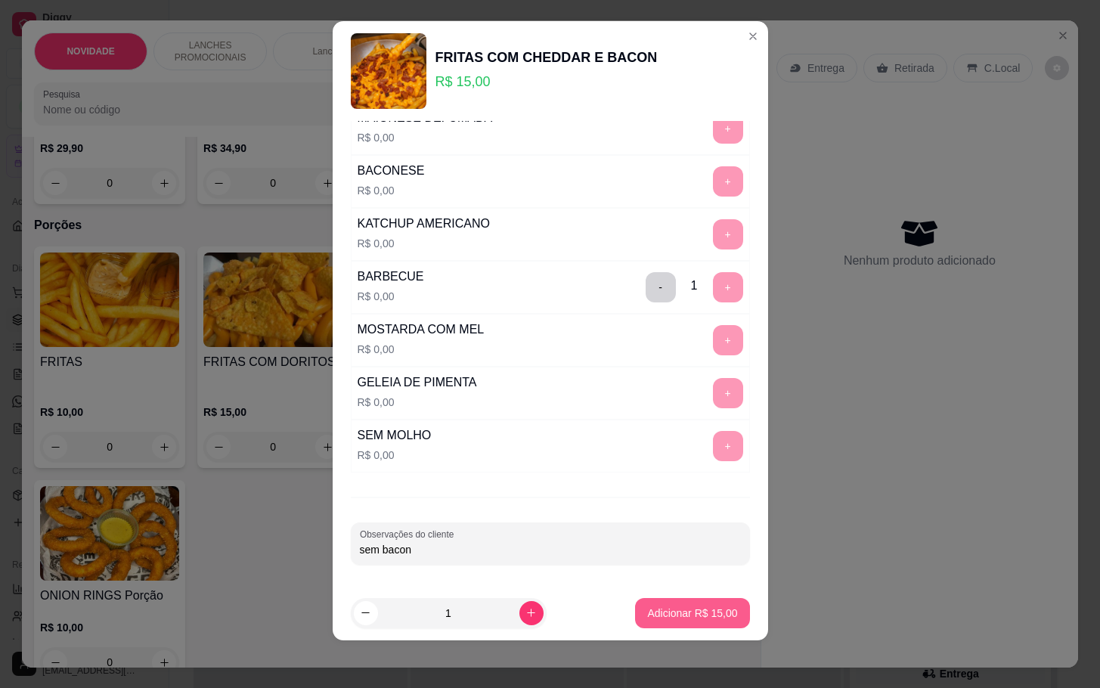
click at [685, 599] on button "Adicionar R$ 15,00" at bounding box center [692, 613] width 114 height 30
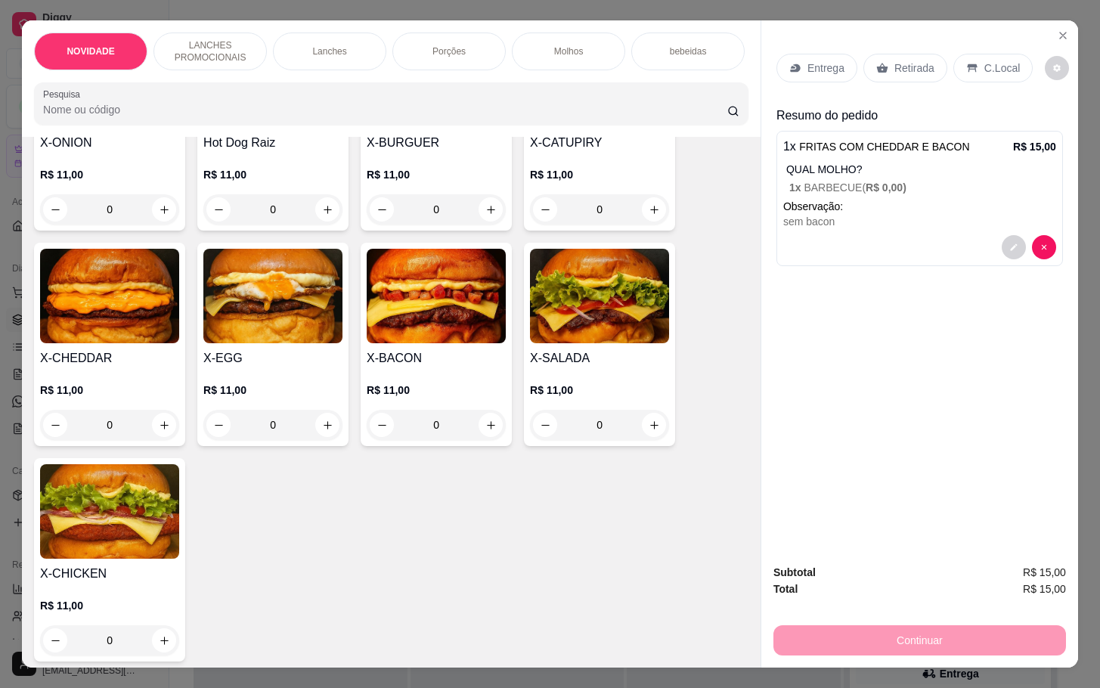
scroll to position [0, 0]
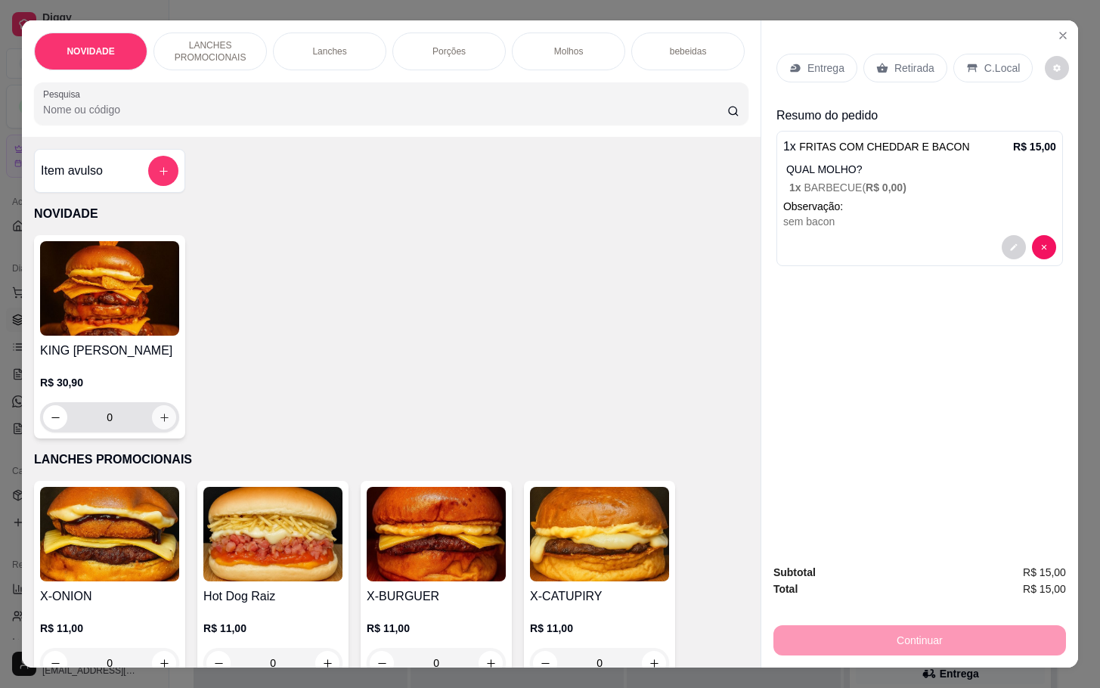
click at [166, 433] on div "0" at bounding box center [109, 417] width 133 height 30
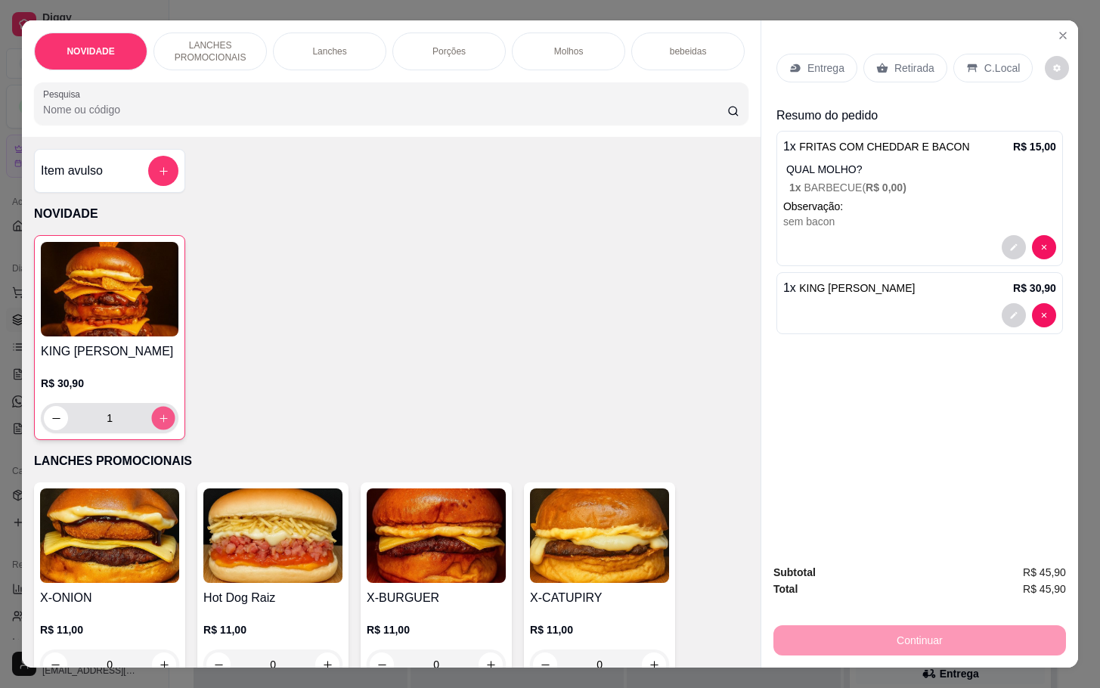
click at [161, 430] on button "increase-product-quantity" at bounding box center [163, 418] width 23 height 23
type input "2"
click at [975, 303] on div at bounding box center [919, 315] width 273 height 24
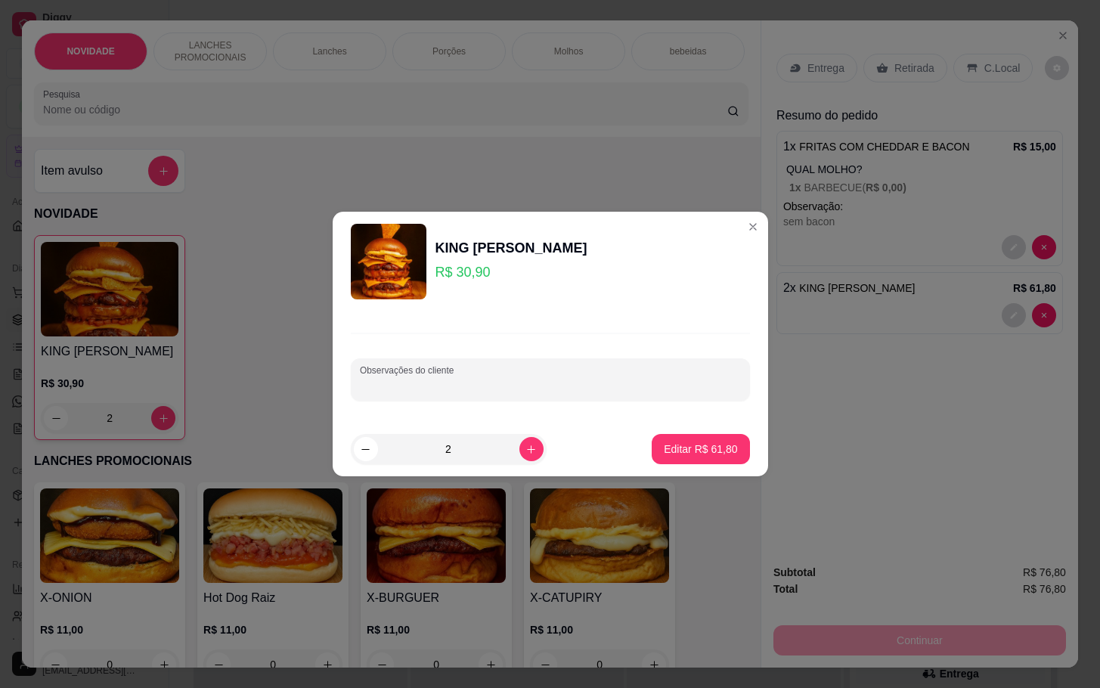
click at [635, 383] on input "Observações do cliente" at bounding box center [550, 385] width 381 height 15
type input "s"
type input "os dois sem bacon"
click at [675, 445] on p "Editar R$ 61,80" at bounding box center [700, 449] width 71 height 14
type input "0"
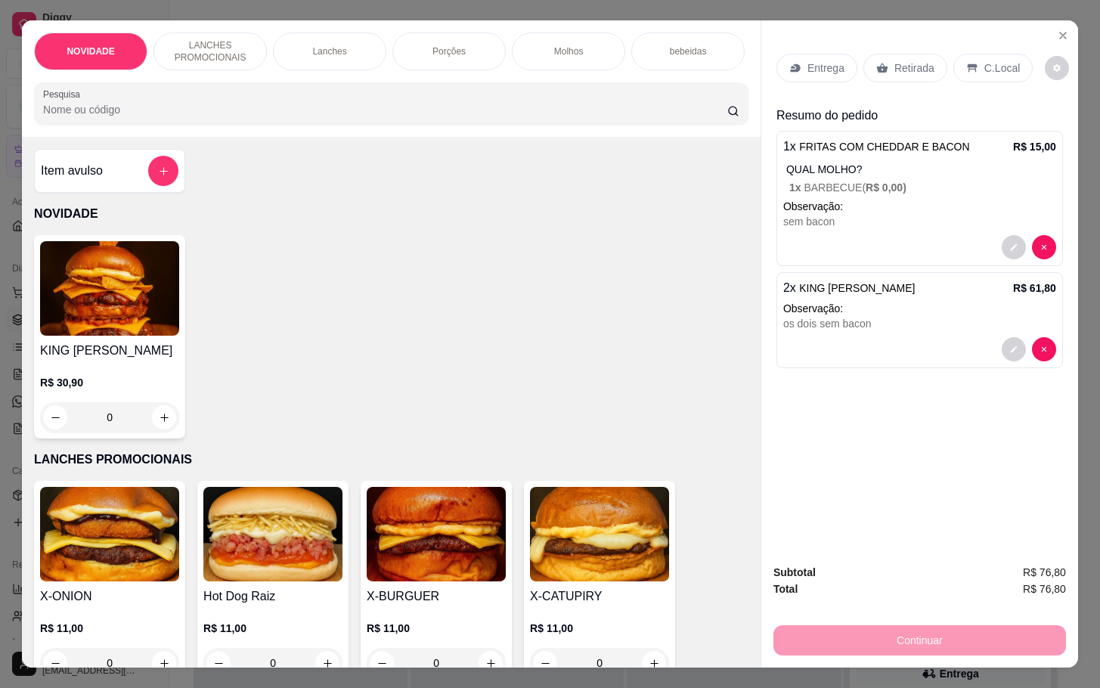
click at [718, 51] on div "bebeidas" at bounding box center [687, 52] width 113 height 38
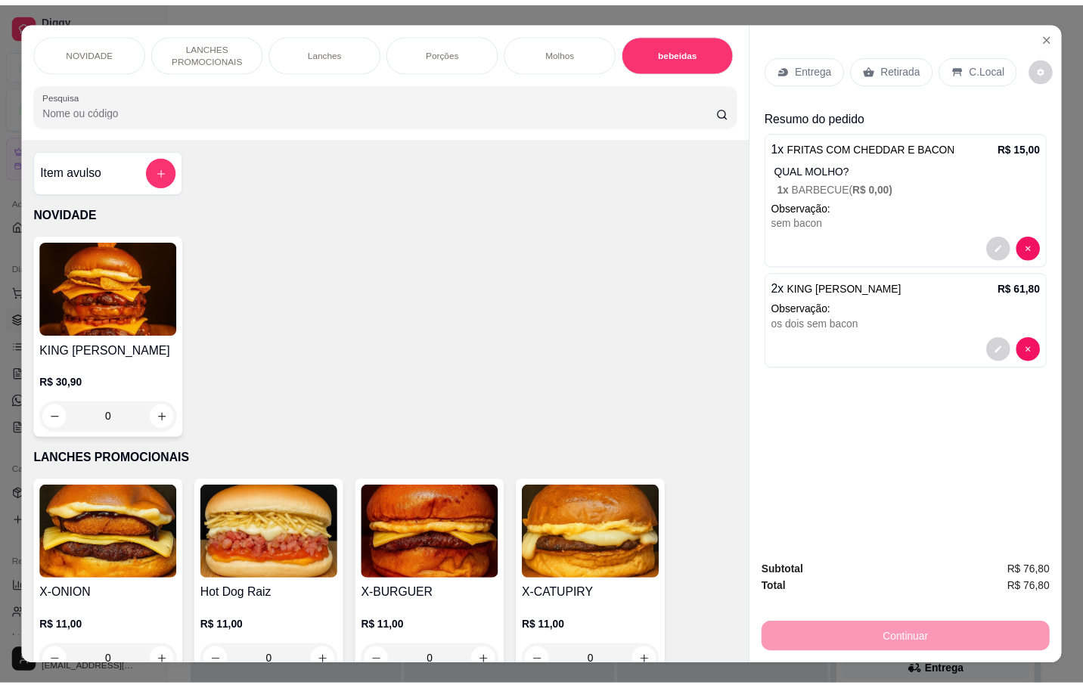
scroll to position [36, 0]
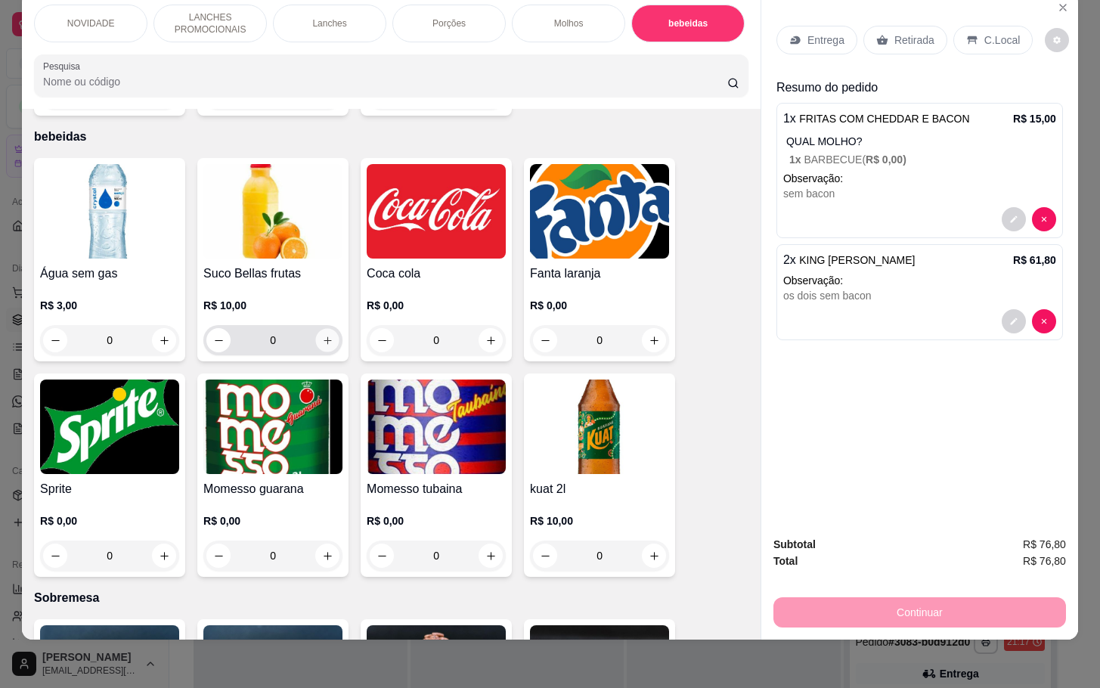
click at [322, 335] on icon "increase-product-quantity" at bounding box center [327, 340] width 11 height 11
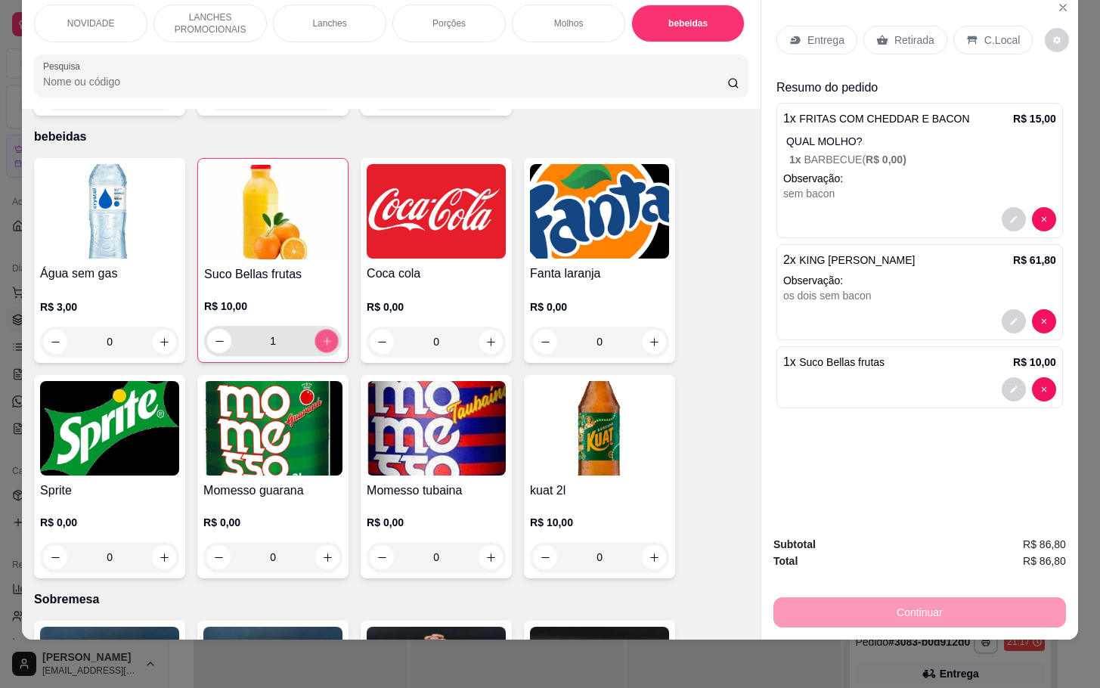
click at [321, 336] on icon "increase-product-quantity" at bounding box center [326, 341] width 11 height 11
type input "2"
click at [906, 33] on p "Retirada" at bounding box center [915, 40] width 40 height 15
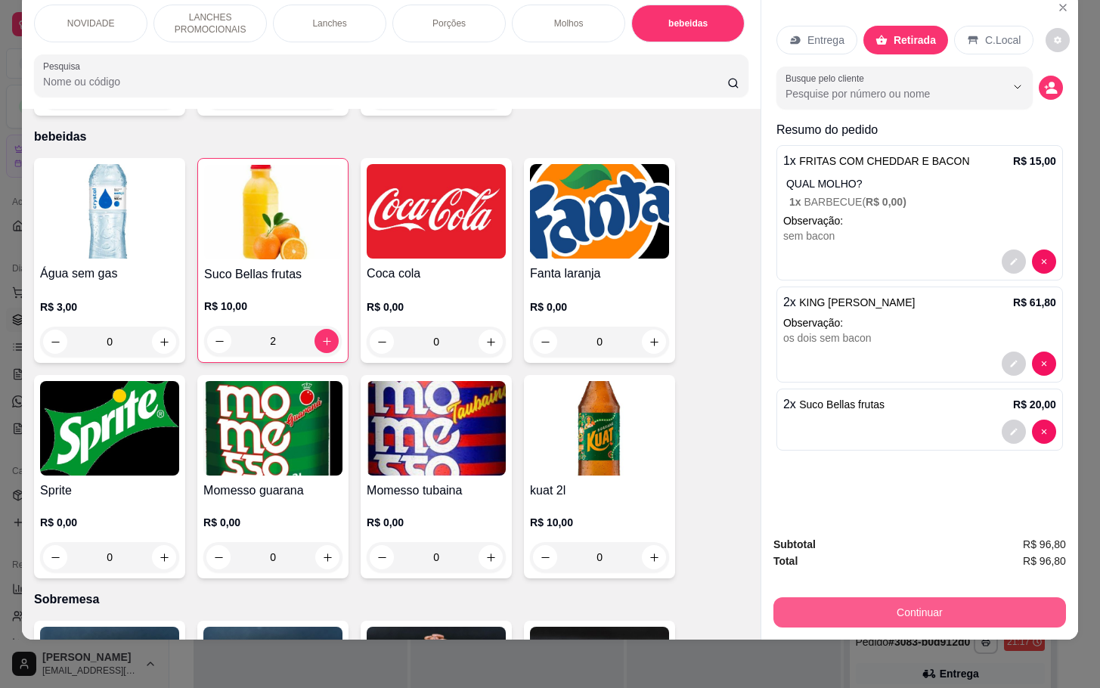
click at [998, 606] on button "Continuar" at bounding box center [920, 612] width 293 height 30
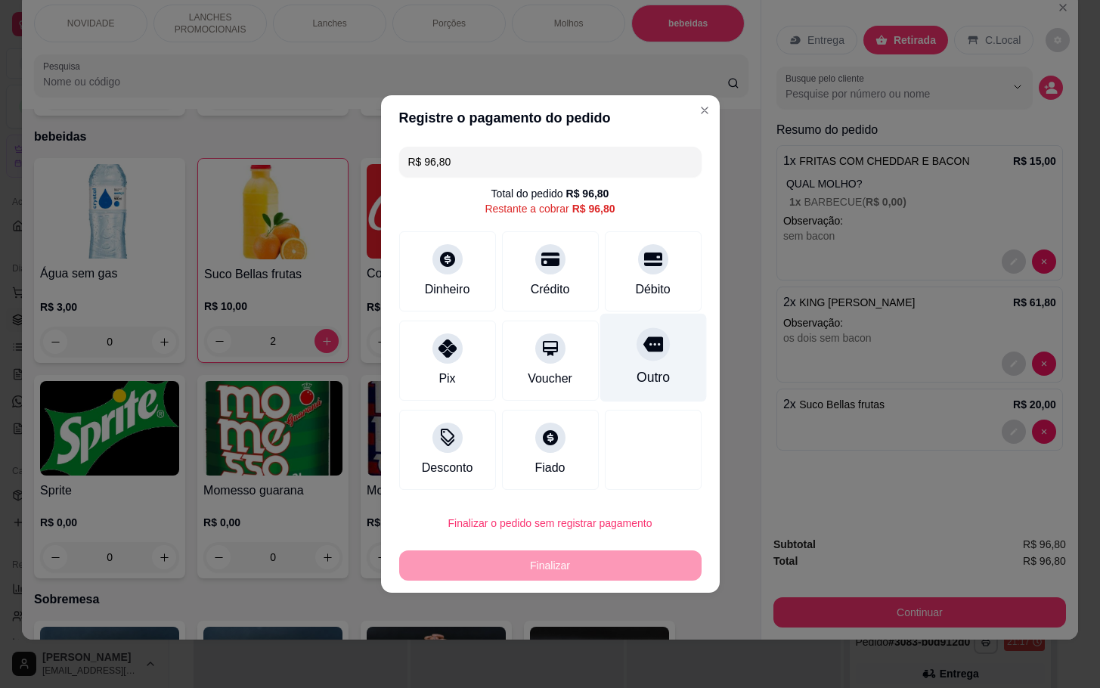
drag, startPoint x: 656, startPoint y: 355, endPoint x: 656, endPoint y: 365, distance: 10.6
click at [656, 365] on div "Outro" at bounding box center [653, 358] width 107 height 88
type input "R$ 0,00"
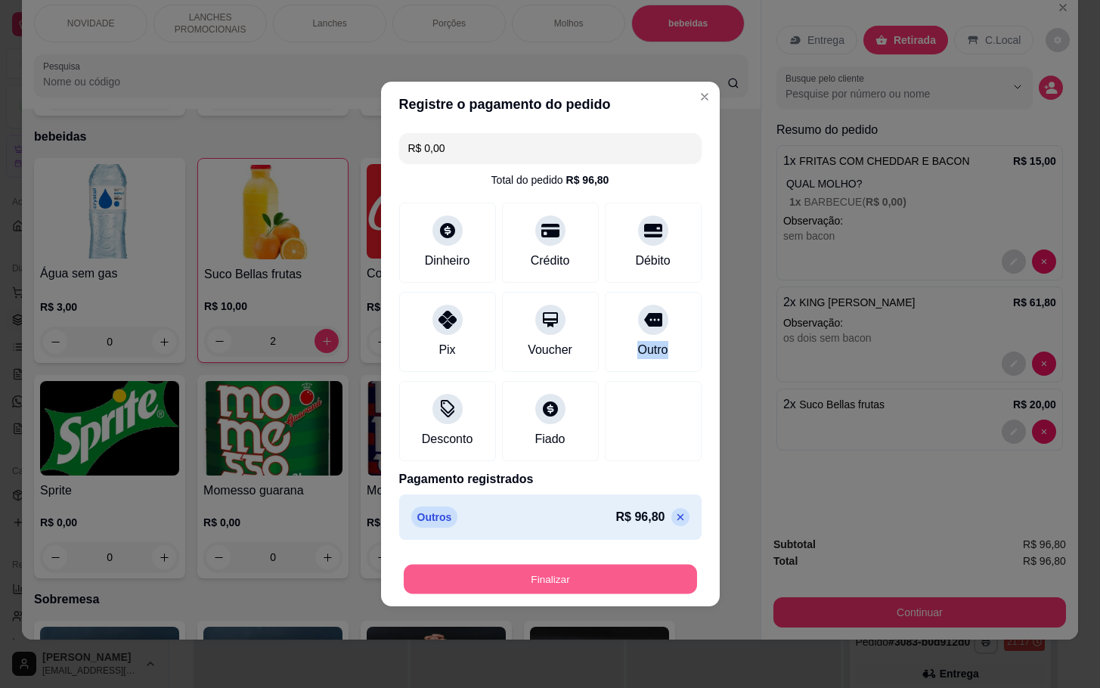
click at [591, 572] on button "Finalizar" at bounding box center [550, 579] width 293 height 29
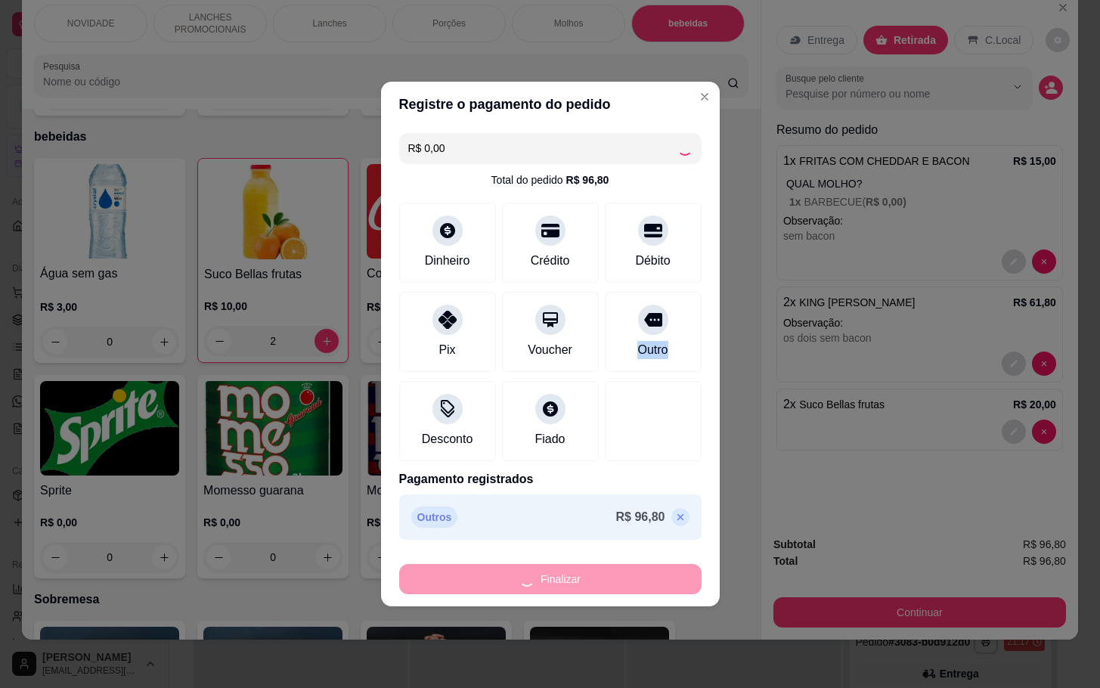
type input "0"
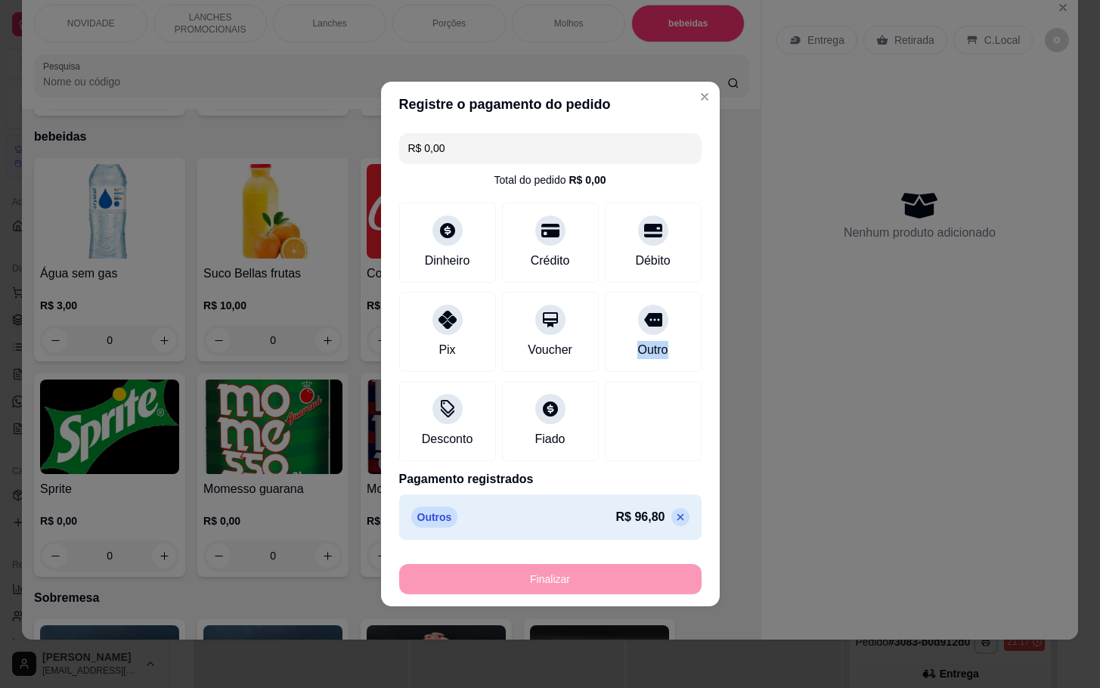
type input "-R$ 96,80"
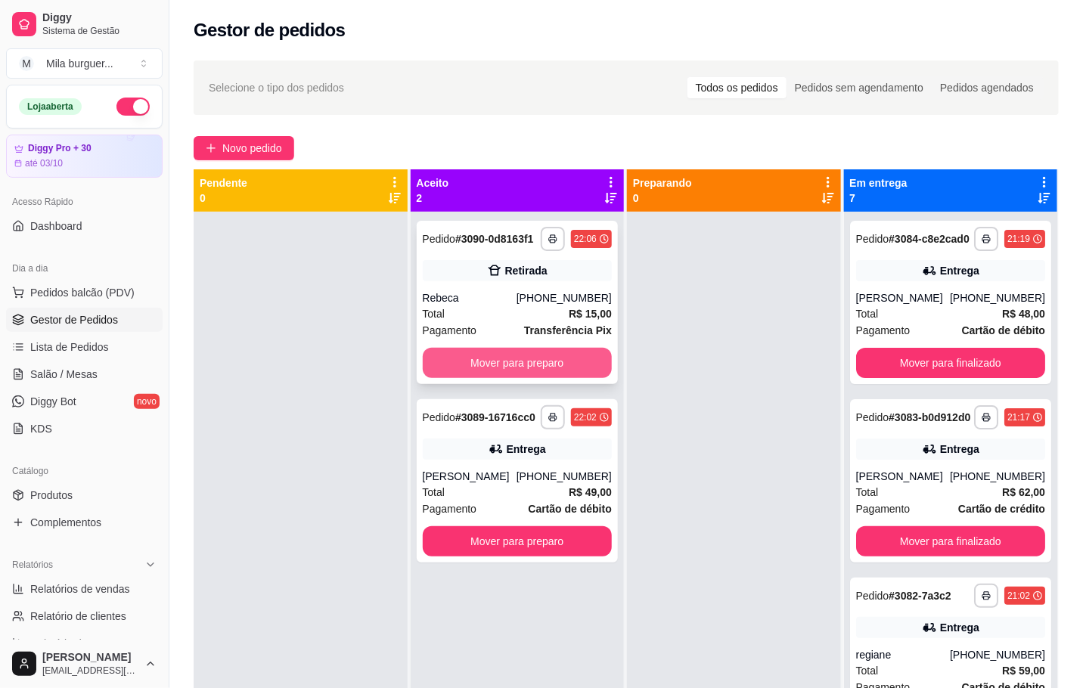
click at [517, 350] on button "Mover para preparo" at bounding box center [518, 363] width 190 height 30
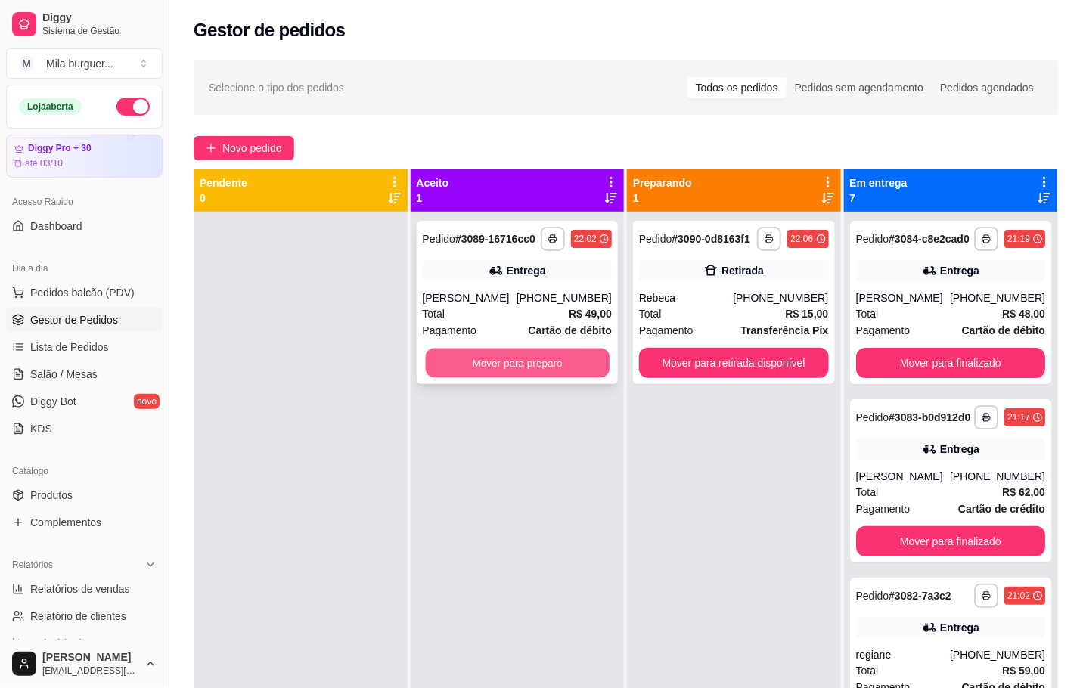
click at [515, 359] on button "Mover para preparo" at bounding box center [517, 363] width 184 height 29
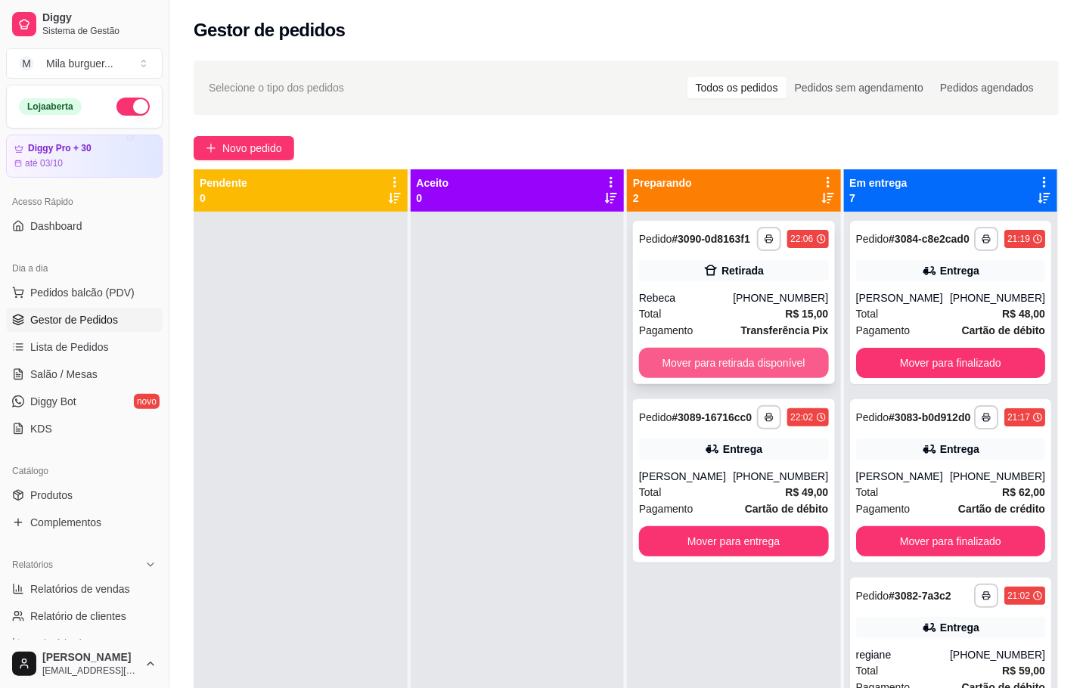
click at [797, 366] on button "Mover para retirada disponível" at bounding box center [734, 363] width 190 height 30
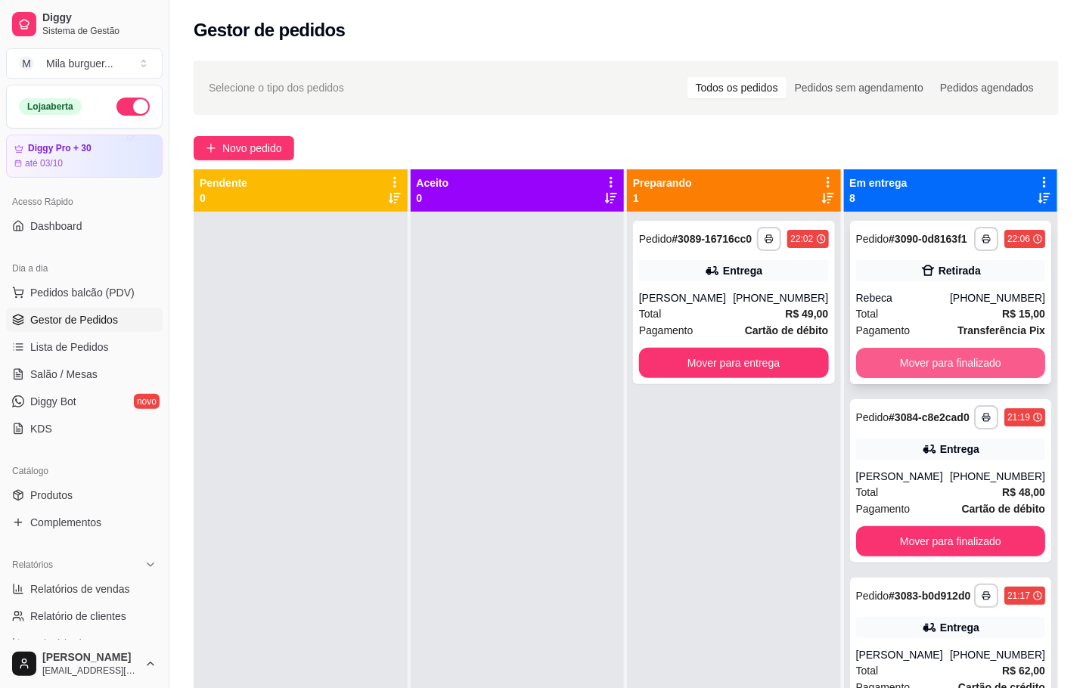
click at [941, 375] on button "Mover para finalizado" at bounding box center [951, 363] width 190 height 30
